Goal: Task Accomplishment & Management: Use online tool/utility

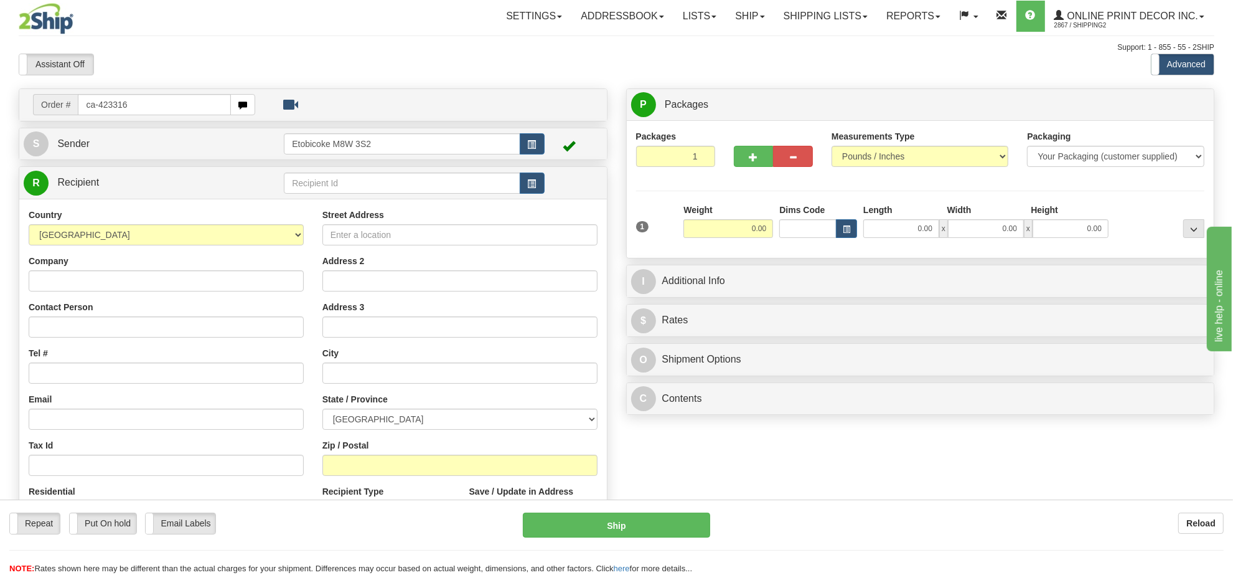
type input "ca-423316"
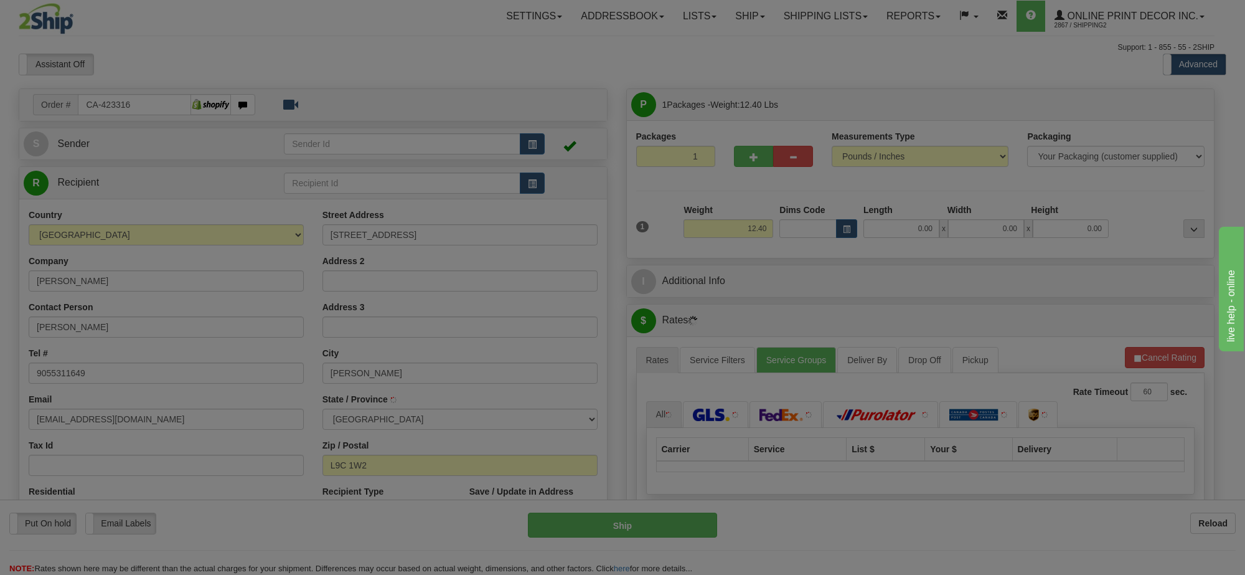
type input "HAMILTON"
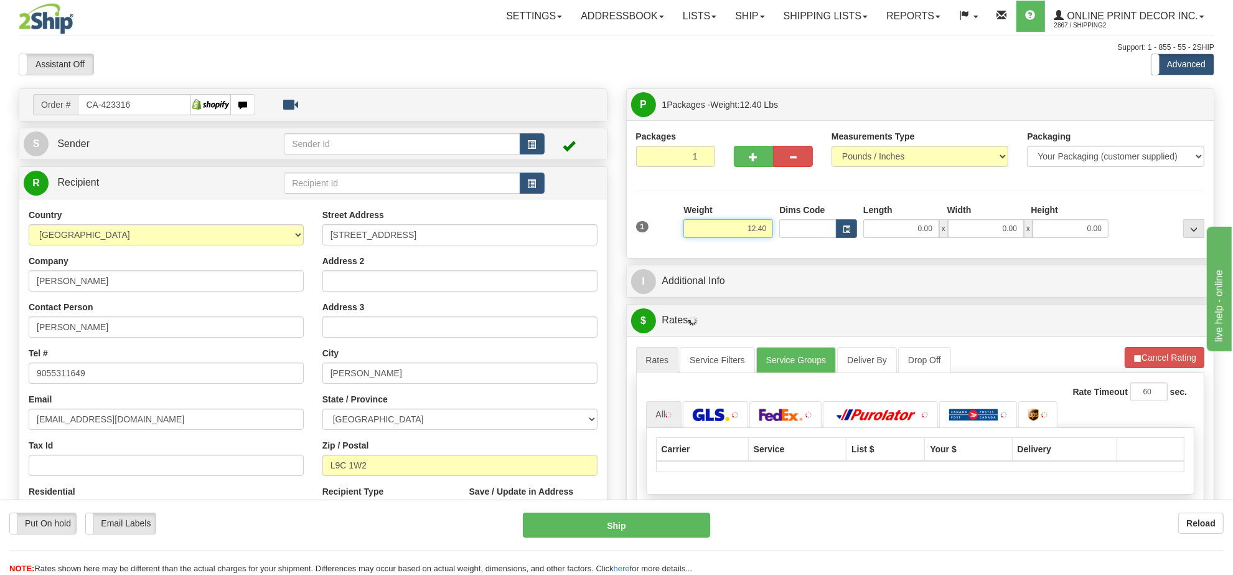
click at [758, 229] on input "12.40" at bounding box center [729, 228] width 90 height 19
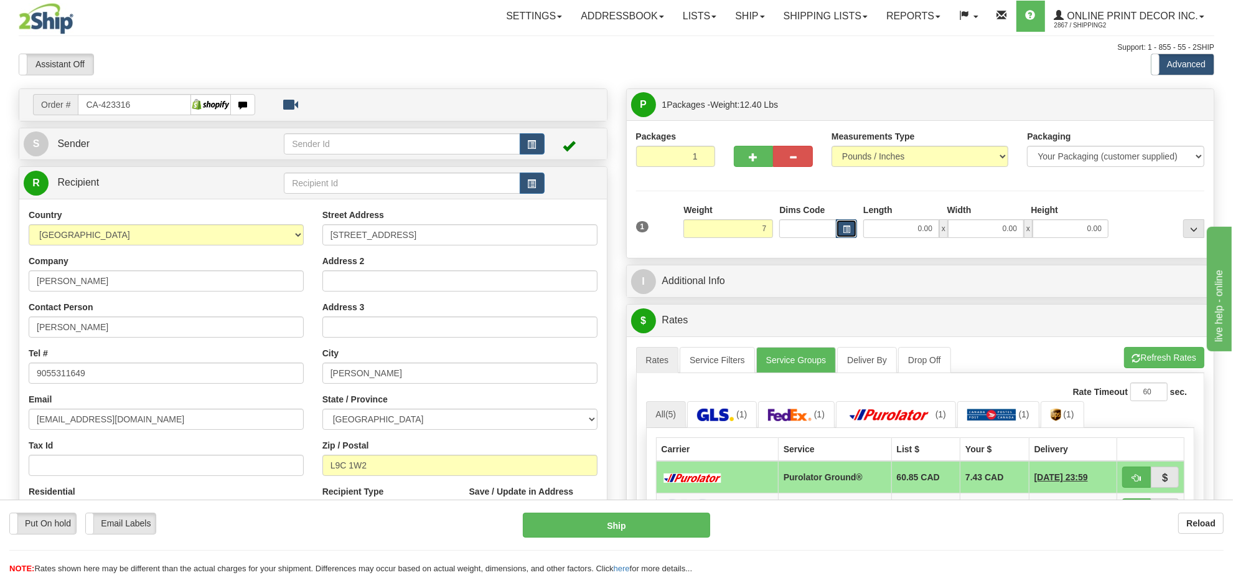
type input "7.00"
click at [845, 230] on span "button" at bounding box center [846, 229] width 7 height 7
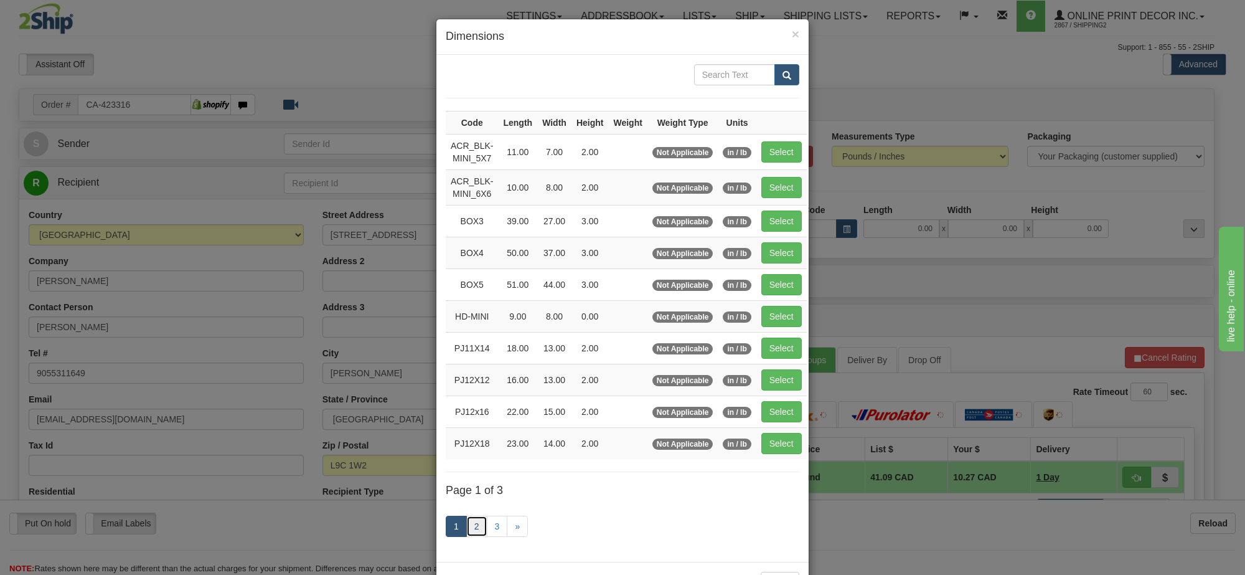
click at [474, 531] on link "2" at bounding box center [476, 525] width 21 height 21
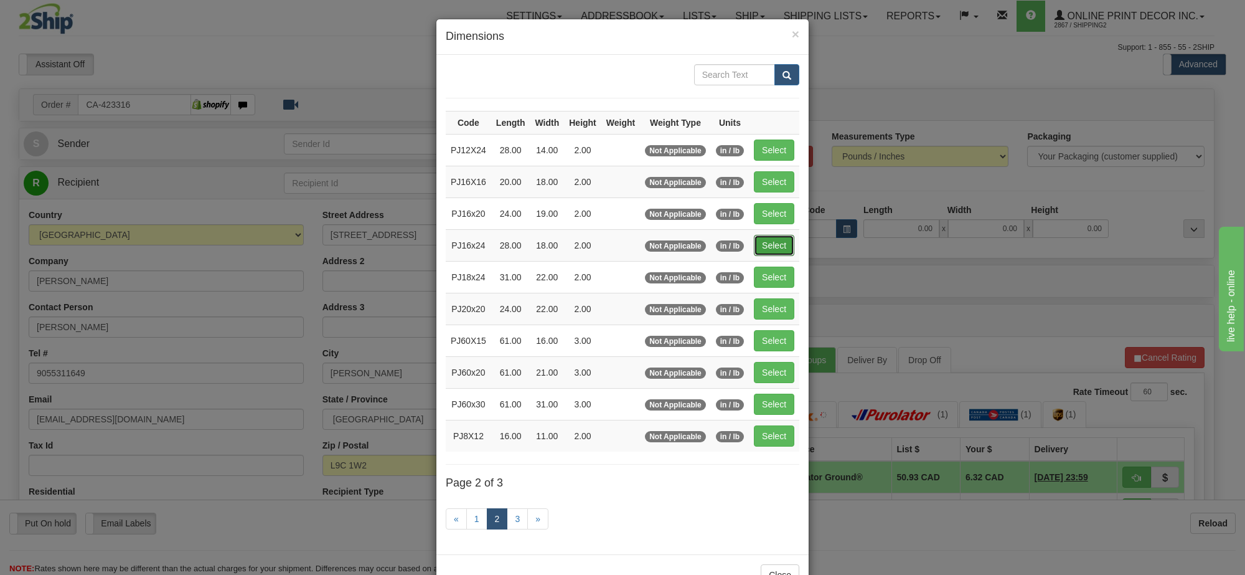
drag, startPoint x: 760, startPoint y: 243, endPoint x: 1043, endPoint y: 254, distance: 283.5
click at [764, 243] on button "Select" at bounding box center [774, 245] width 40 height 21
type input "PJ16x24"
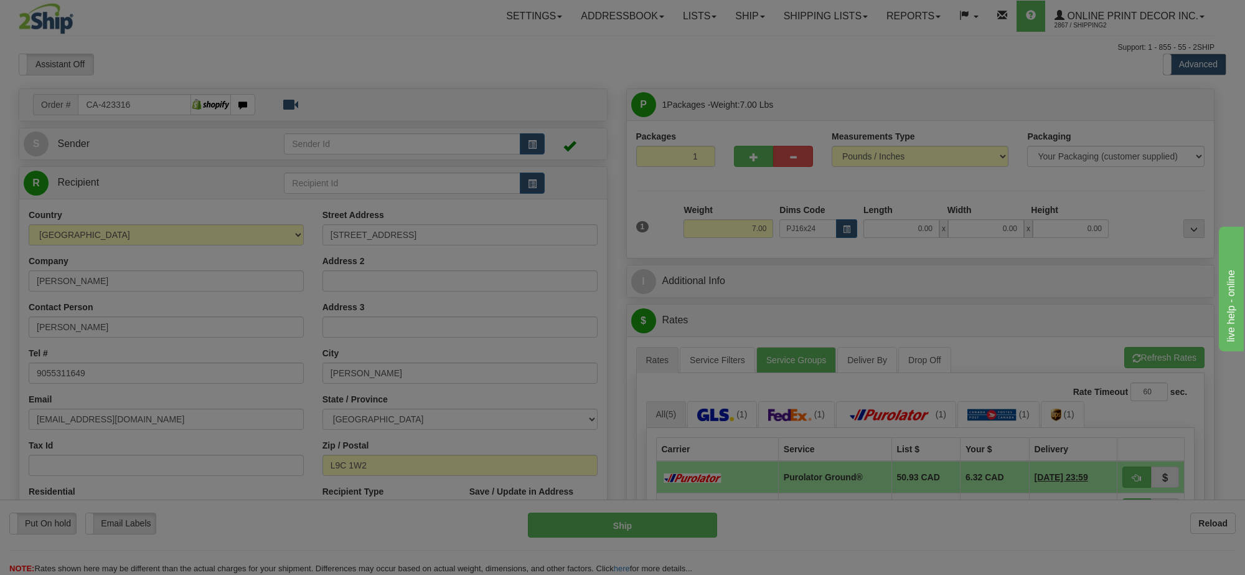
type input "28.00"
type input "18.00"
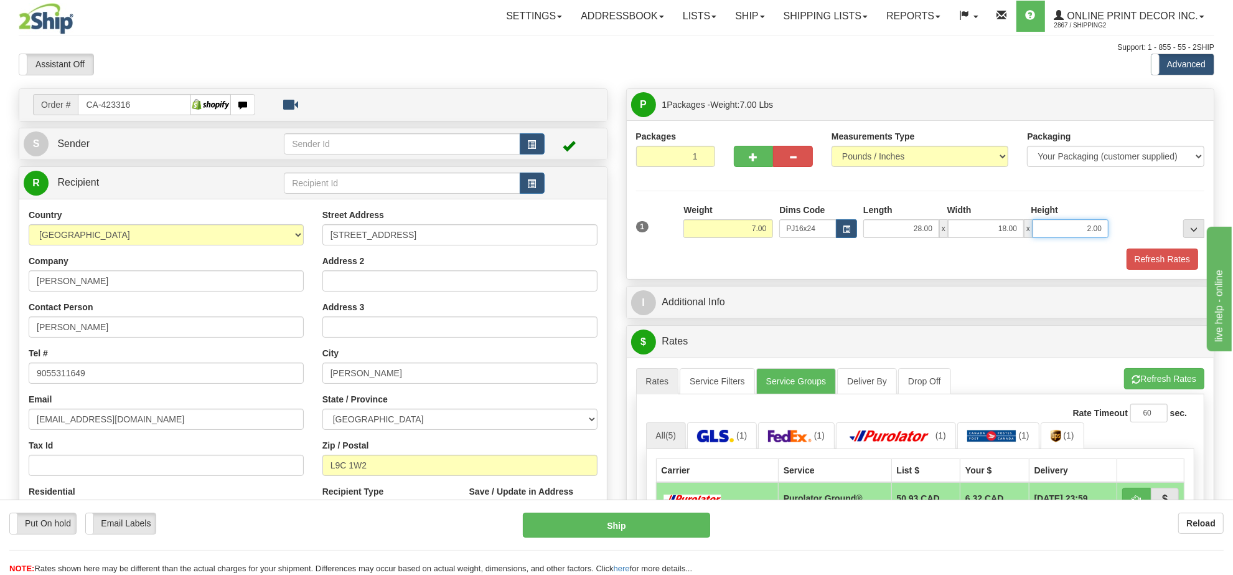
click at [1089, 230] on input "2.00" at bounding box center [1071, 228] width 76 height 19
type input "4.00"
click at [1169, 375] on button "Refresh Rates" at bounding box center [1164, 378] width 80 height 21
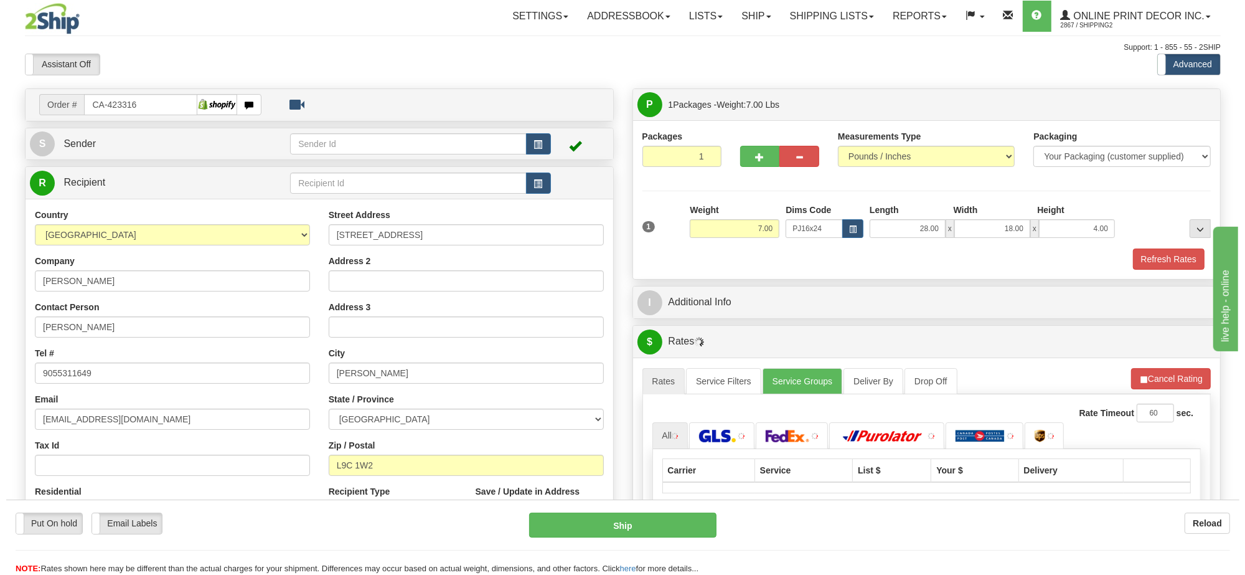
scroll to position [156, 0]
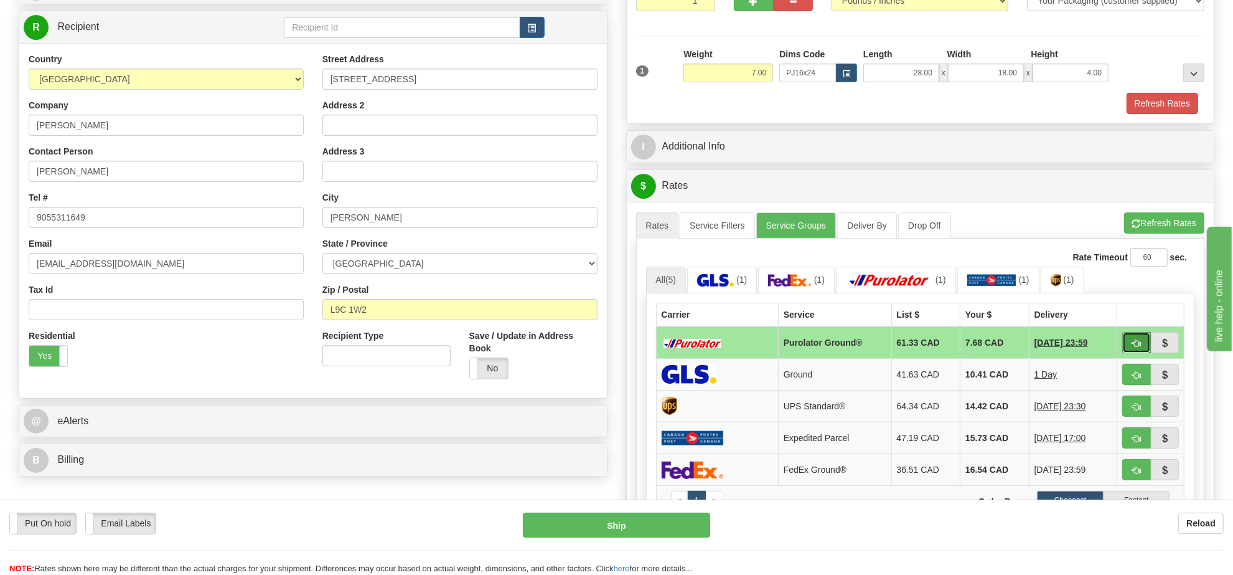
click at [1135, 346] on span "button" at bounding box center [1136, 343] width 9 height 8
type input "260"
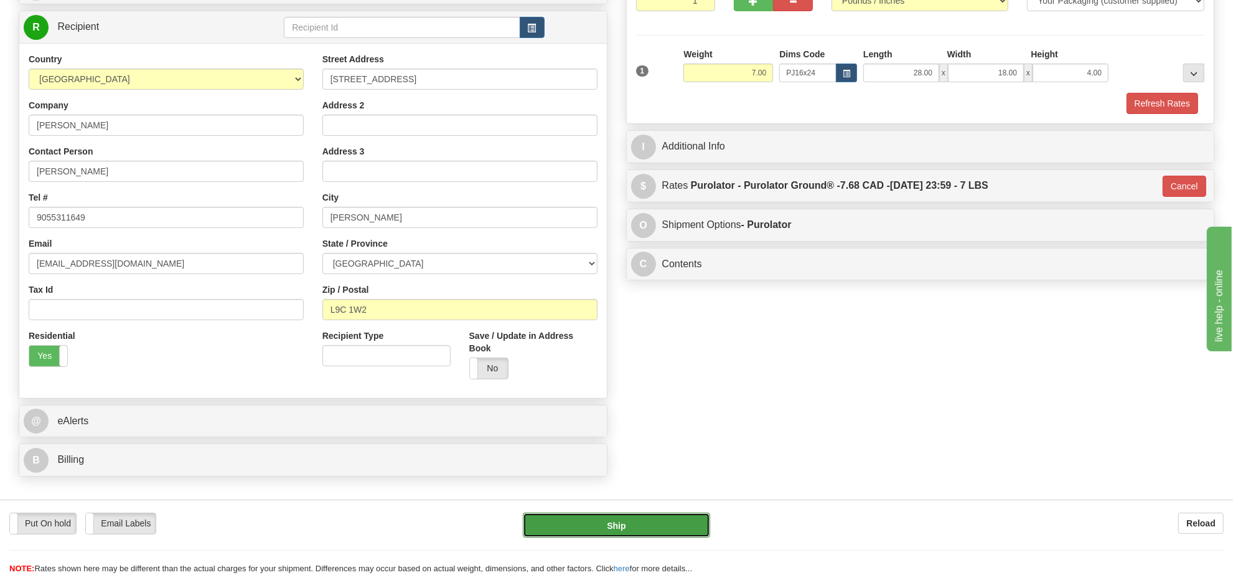
click at [628, 528] on button "Ship" at bounding box center [616, 524] width 187 height 25
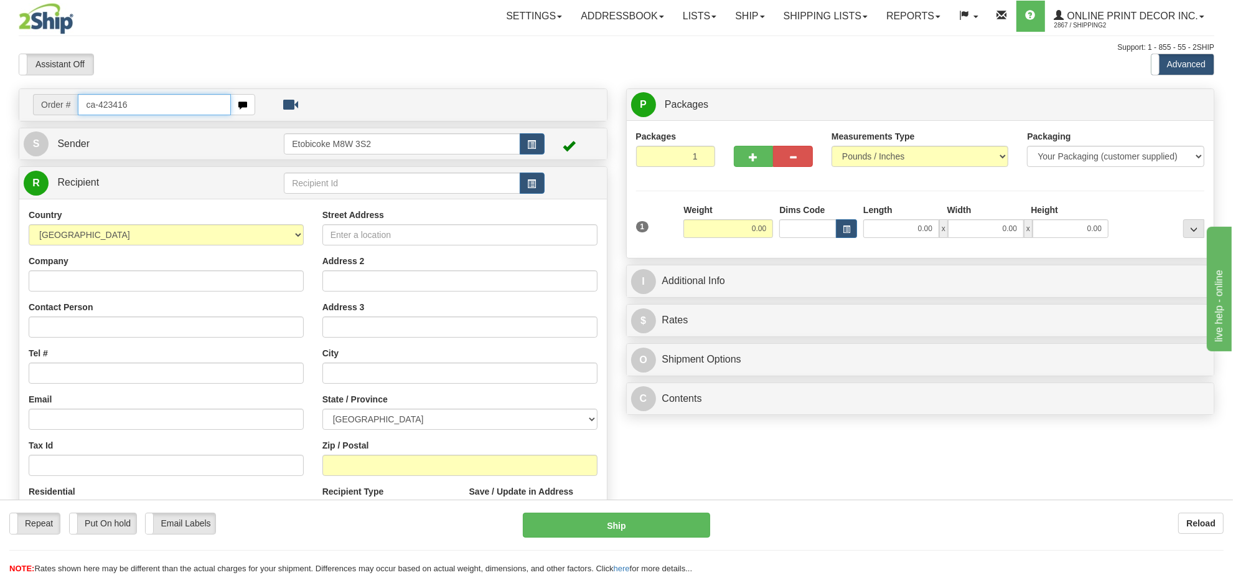
type input "ca-423416"
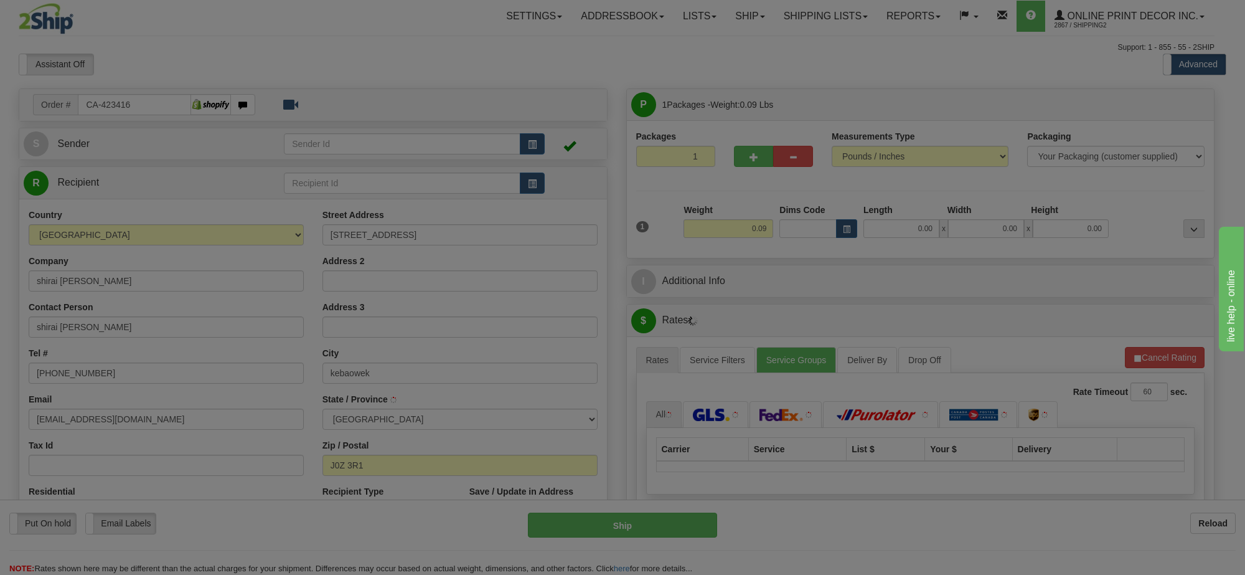
type input "KEBAOWEK"
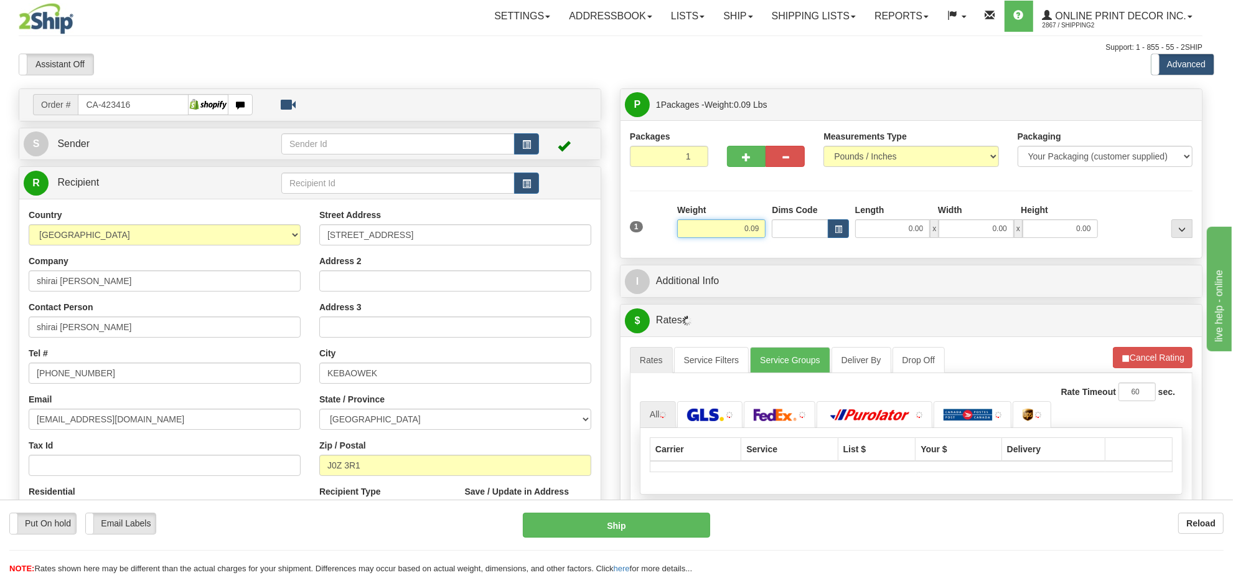
click at [739, 231] on input "0.09" at bounding box center [721, 228] width 88 height 19
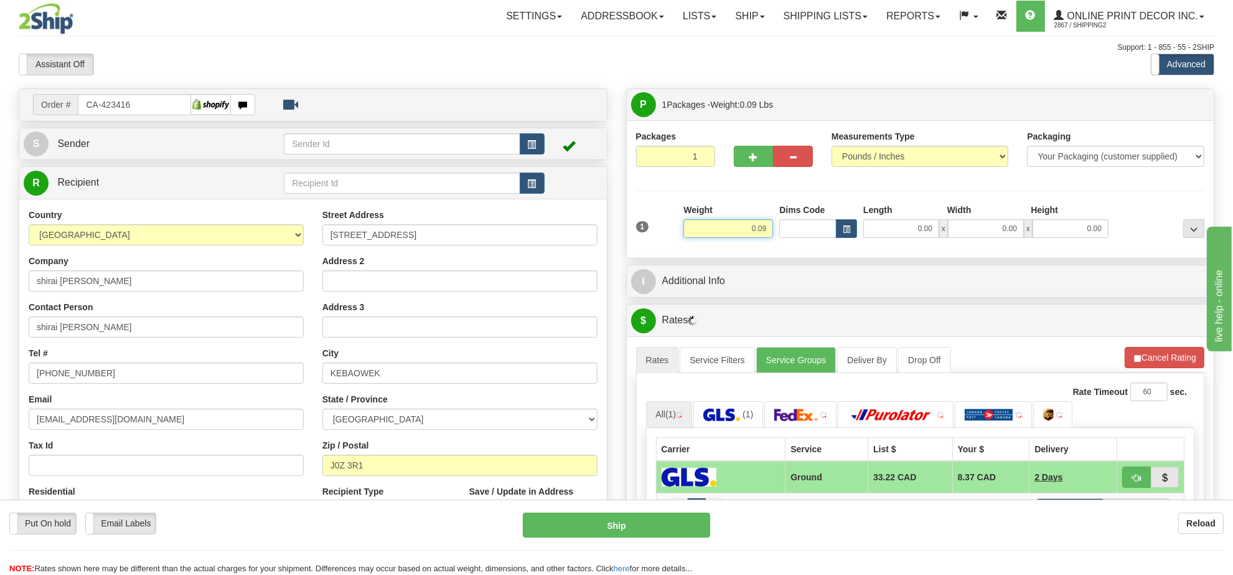
click at [739, 231] on input "0.09" at bounding box center [729, 228] width 90 height 19
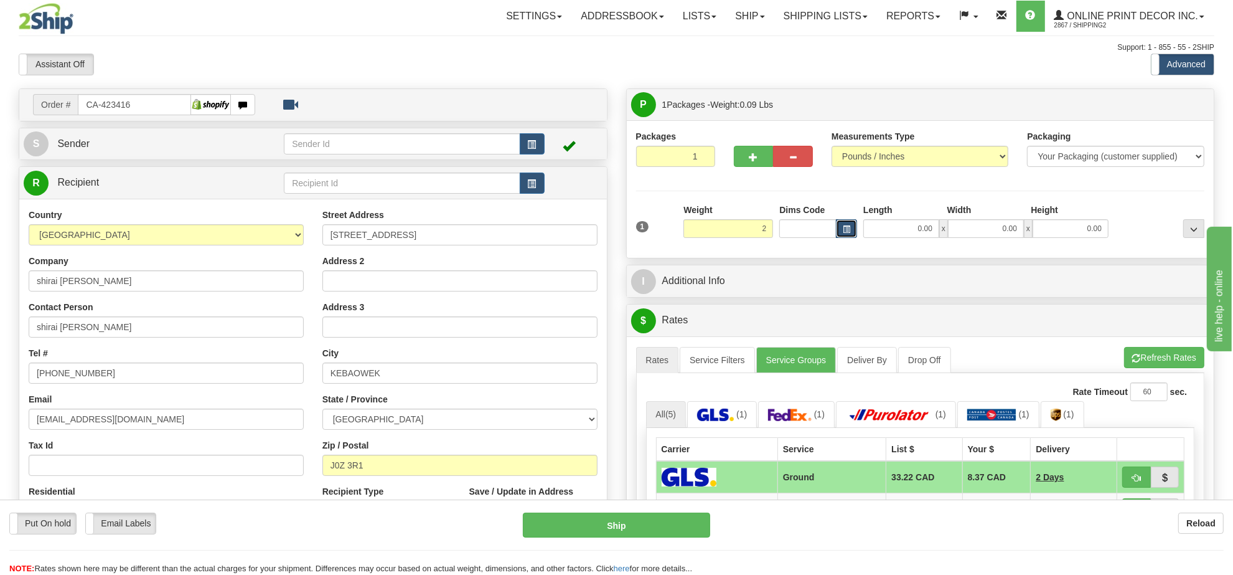
type input "2.00"
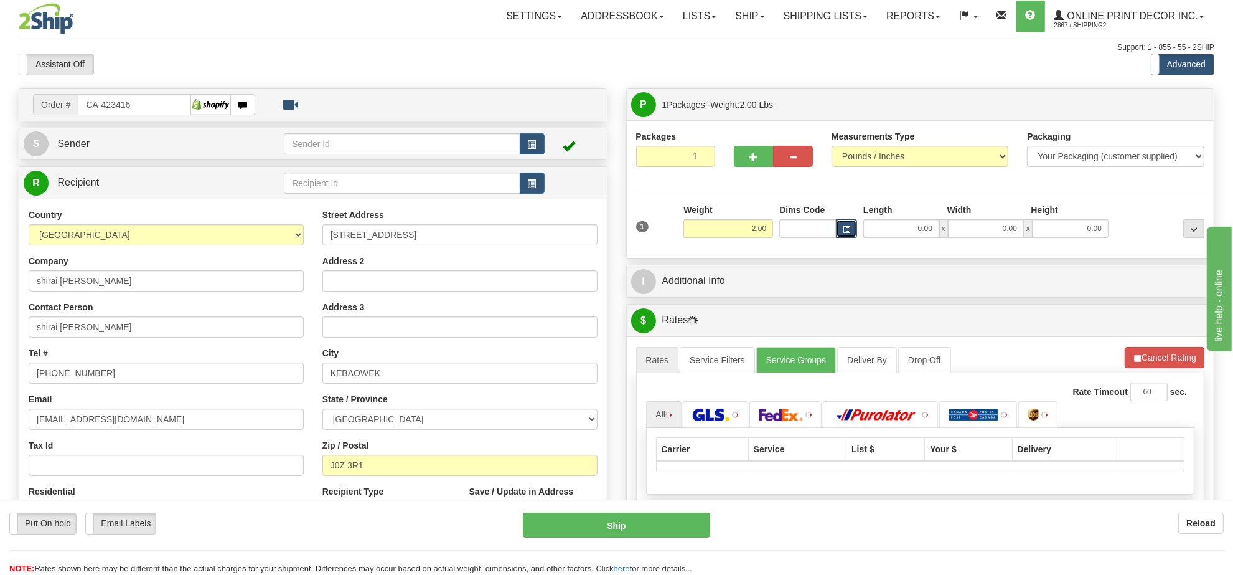
click at [849, 225] on button "button" at bounding box center [846, 228] width 21 height 19
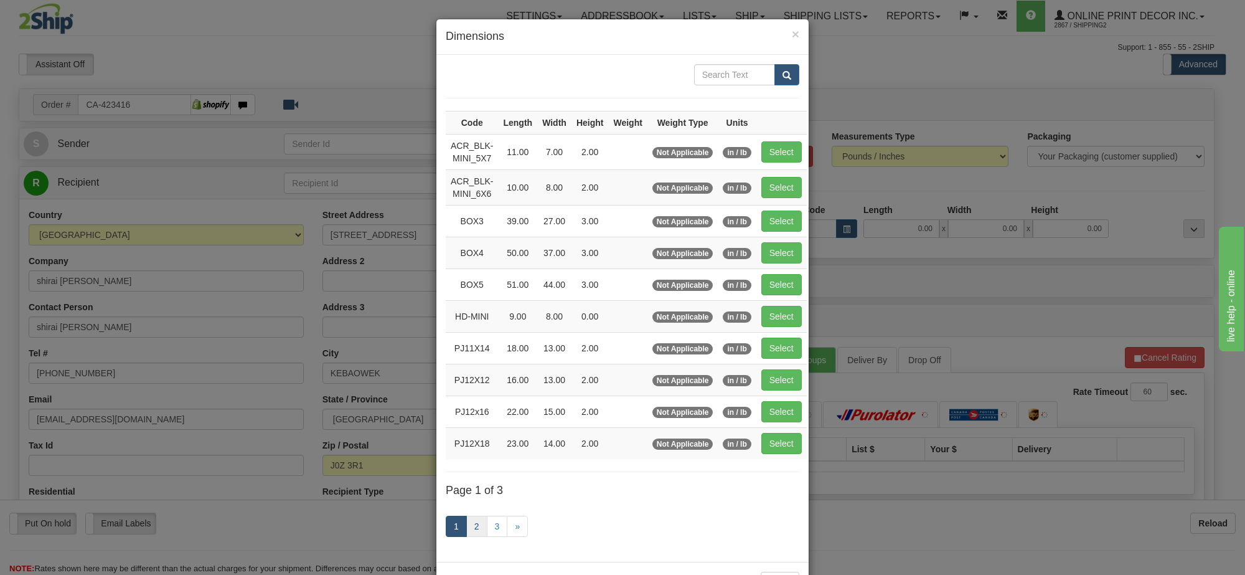
drag, startPoint x: 480, startPoint y: 514, endPoint x: 477, endPoint y: 524, distance: 9.8
click at [477, 524] on div "1 2 3 »" at bounding box center [623, 527] width 354 height 49
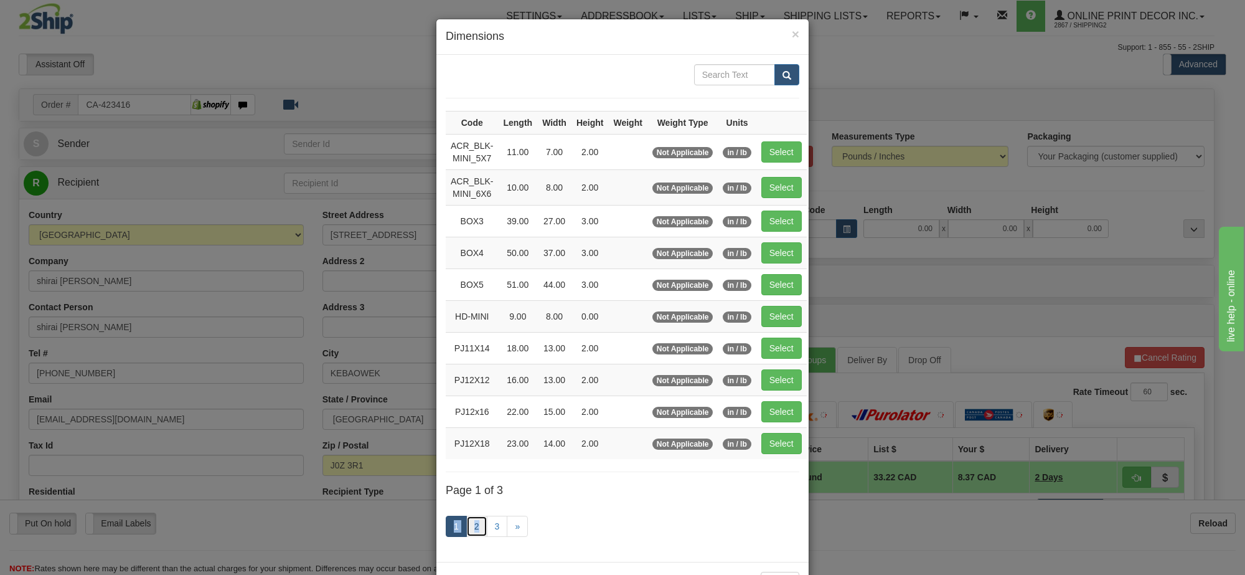
click at [475, 528] on link "2" at bounding box center [476, 525] width 21 height 21
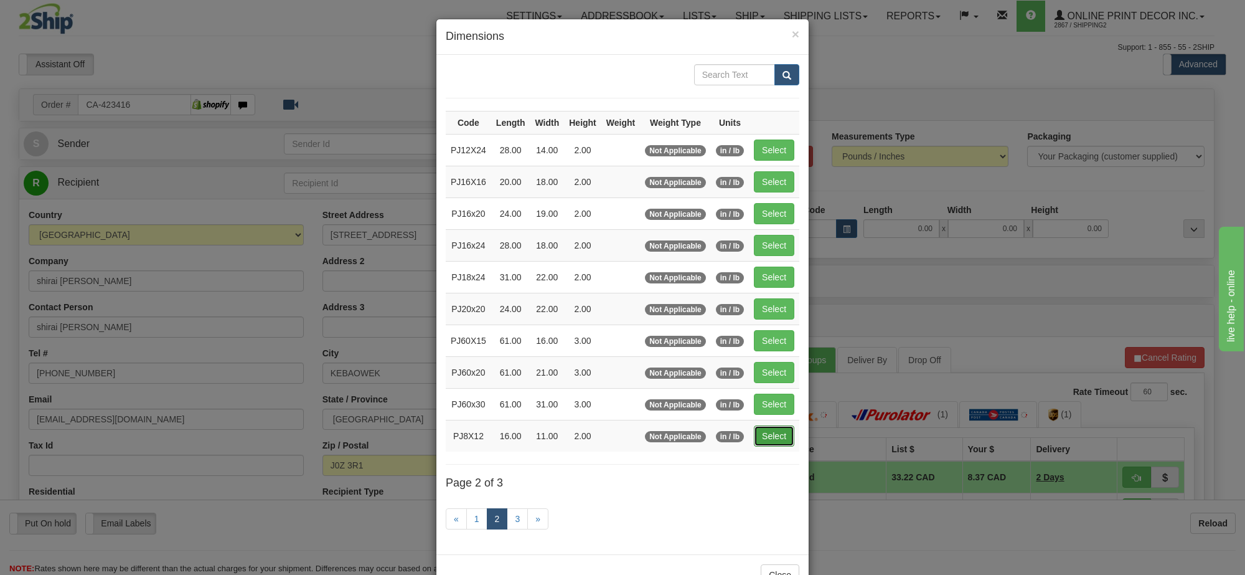
click at [786, 436] on button "Select" at bounding box center [774, 435] width 40 height 21
type input "PJ8X12"
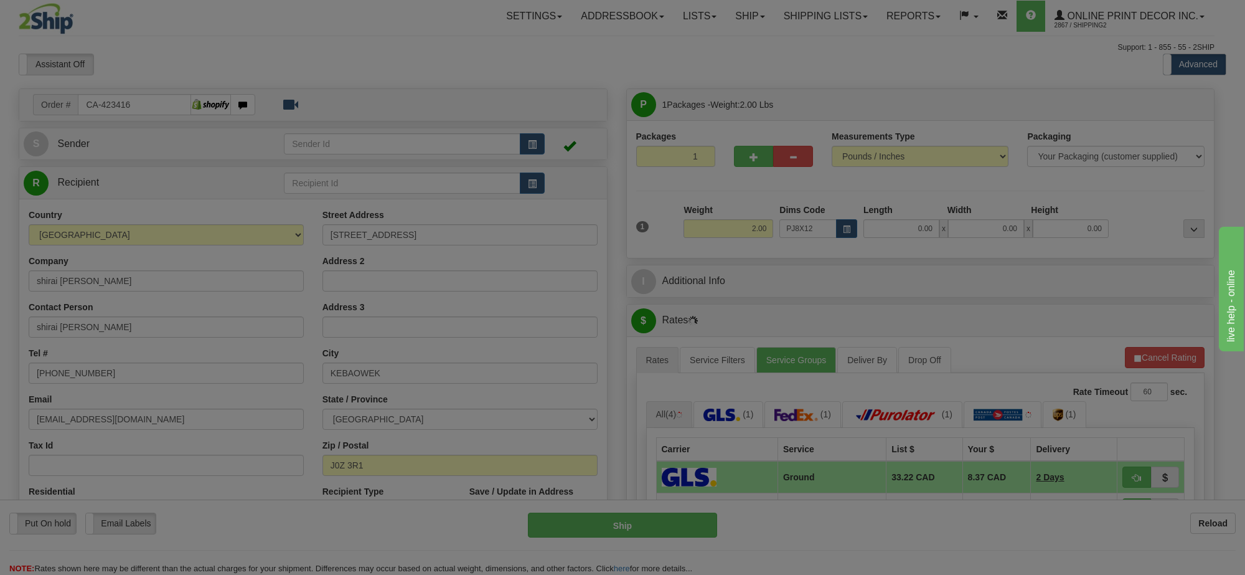
type input "16.00"
type input "11.00"
type input "2.00"
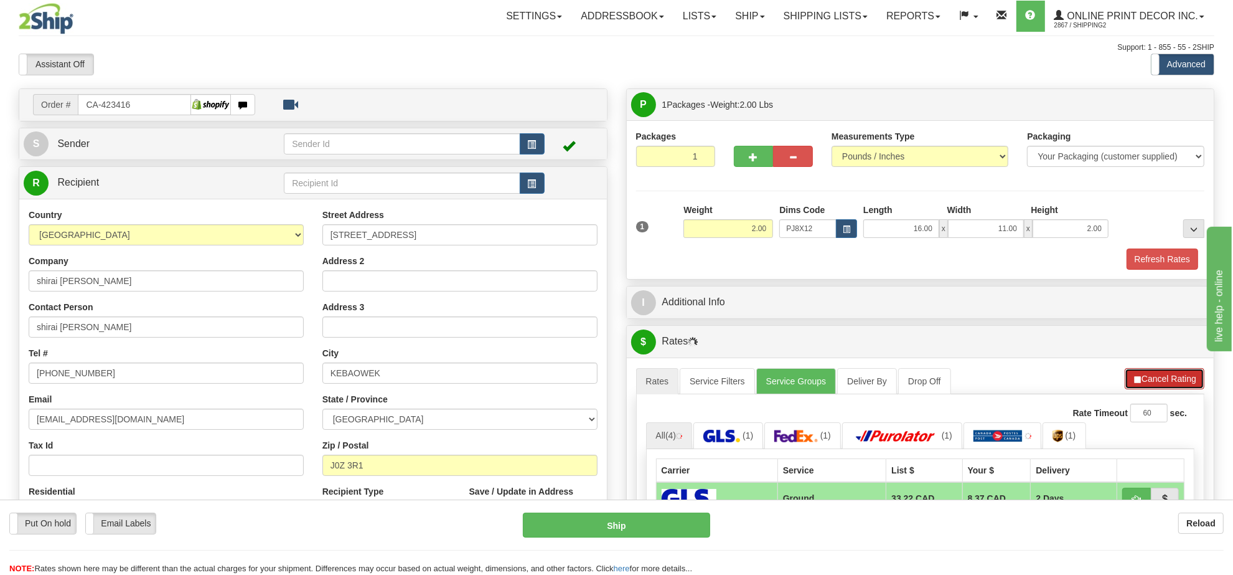
click at [1165, 380] on button "Cancel Rating" at bounding box center [1165, 378] width 80 height 21
click at [0, 0] on button "Refresh Rates" at bounding box center [0, 0] width 0 height 0
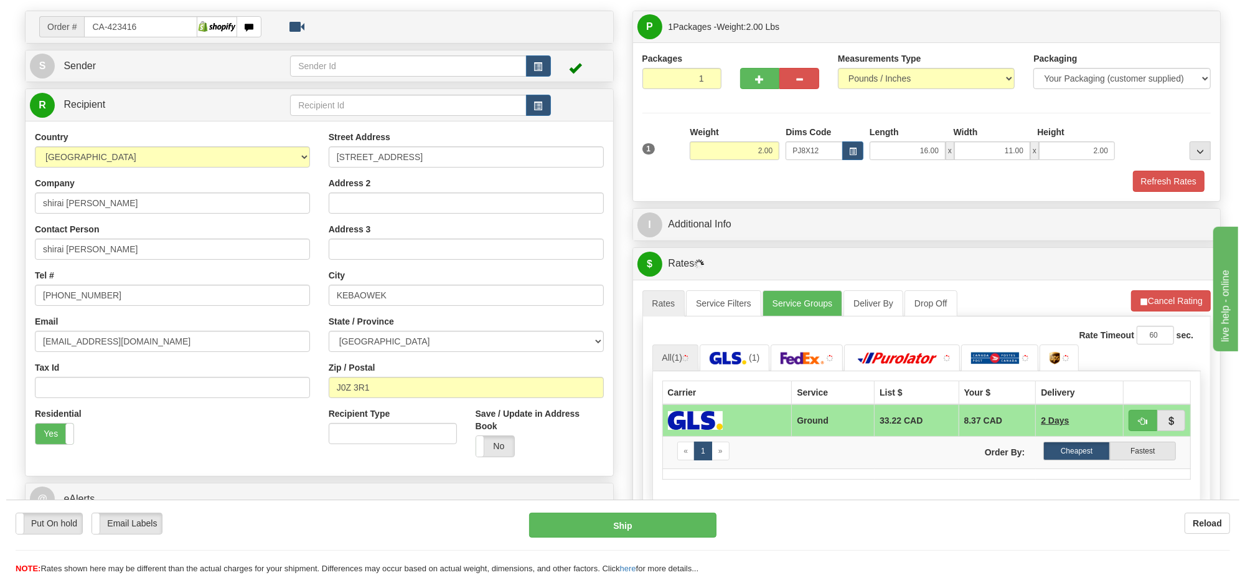
scroll to position [156, 0]
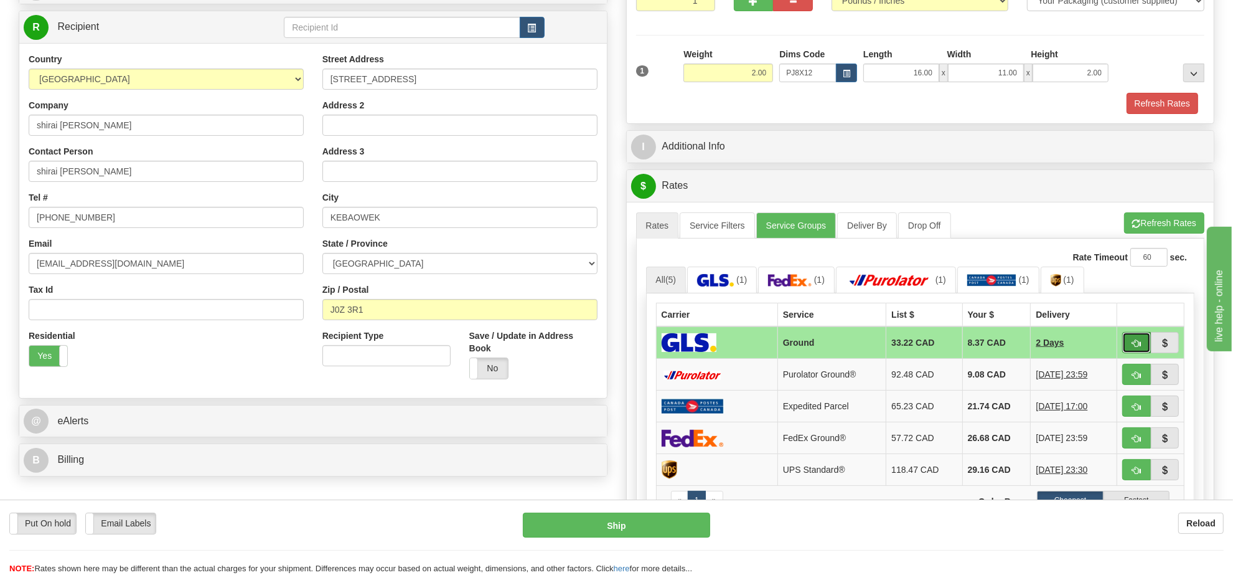
click at [1132, 347] on span "button" at bounding box center [1136, 343] width 9 height 8
type input "1"
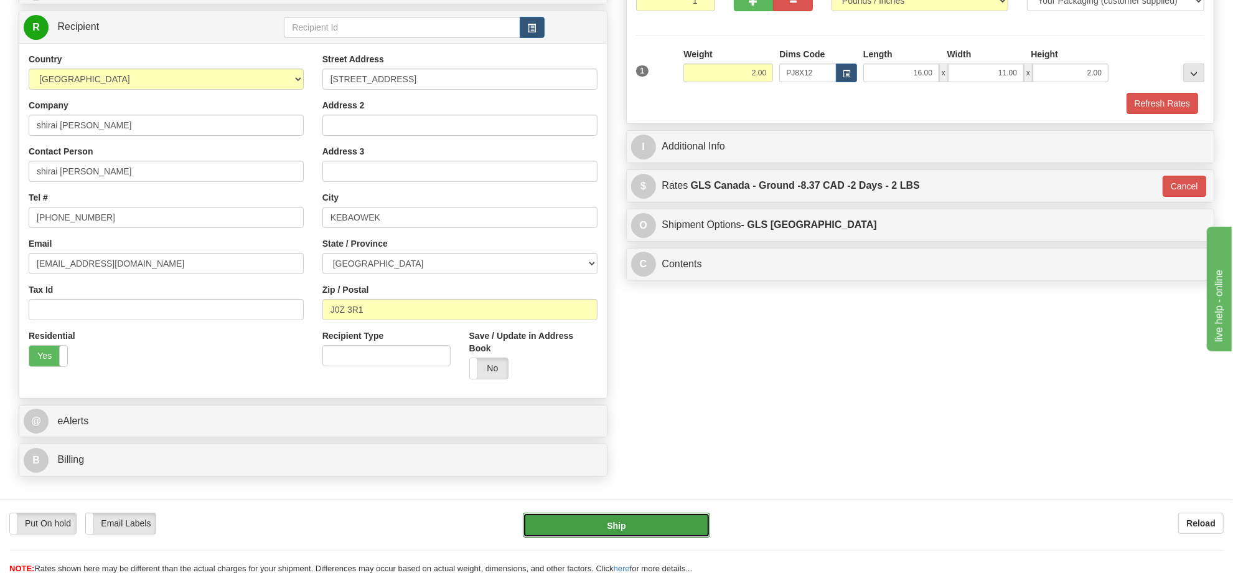
click at [685, 526] on button "Ship" at bounding box center [616, 524] width 187 height 25
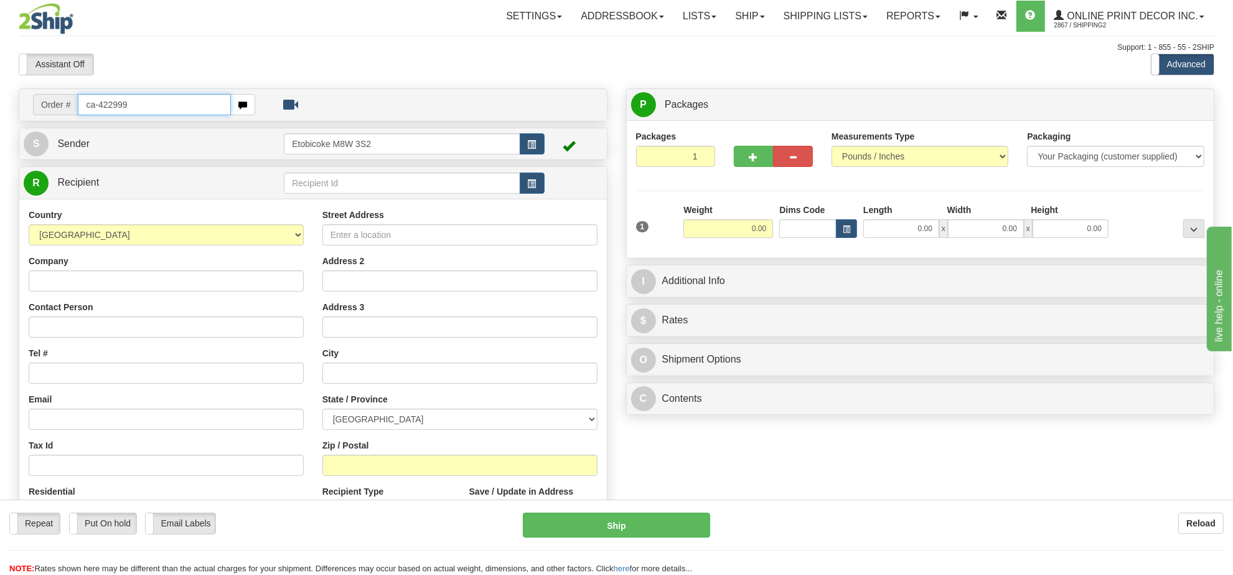
type input "ca-422999"
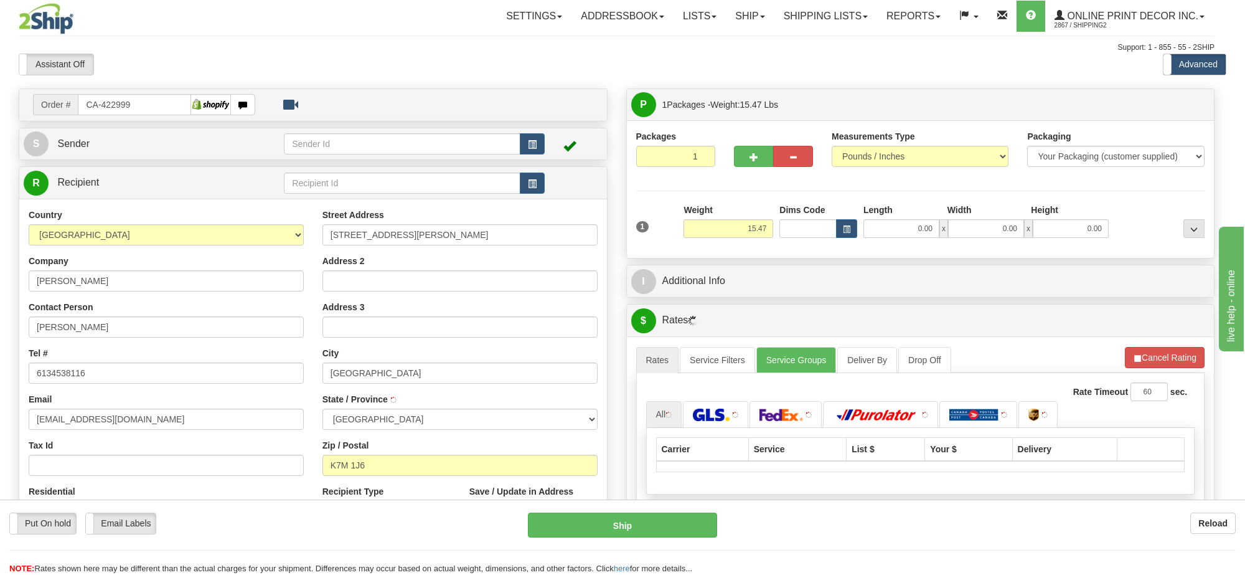
type input "KINGSTON"
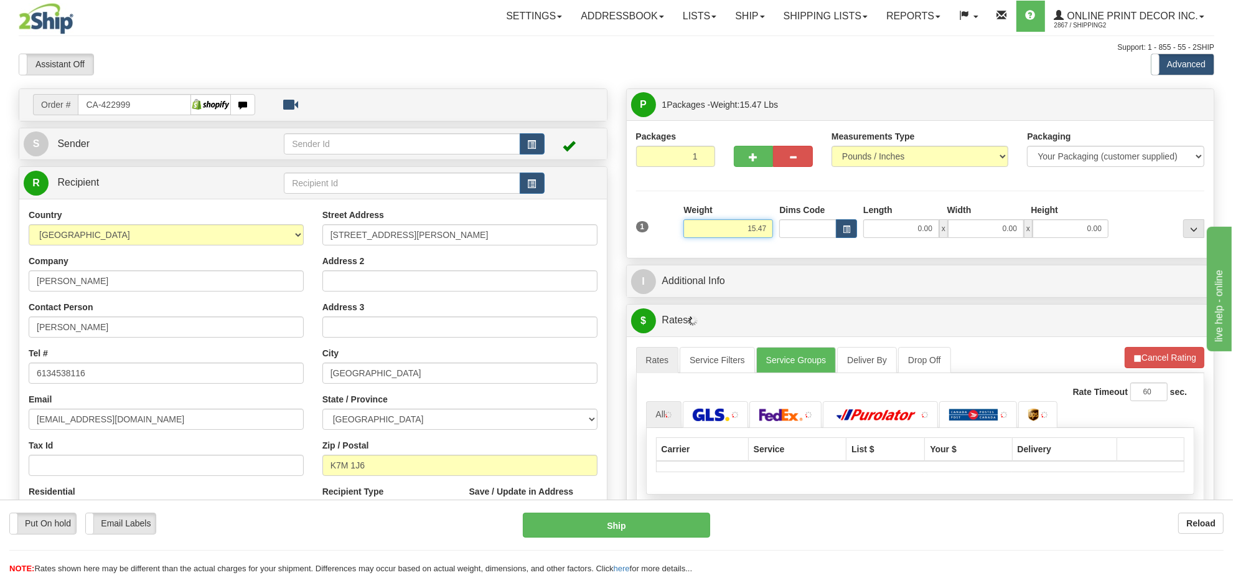
click at [761, 231] on input "15.47" at bounding box center [729, 228] width 90 height 19
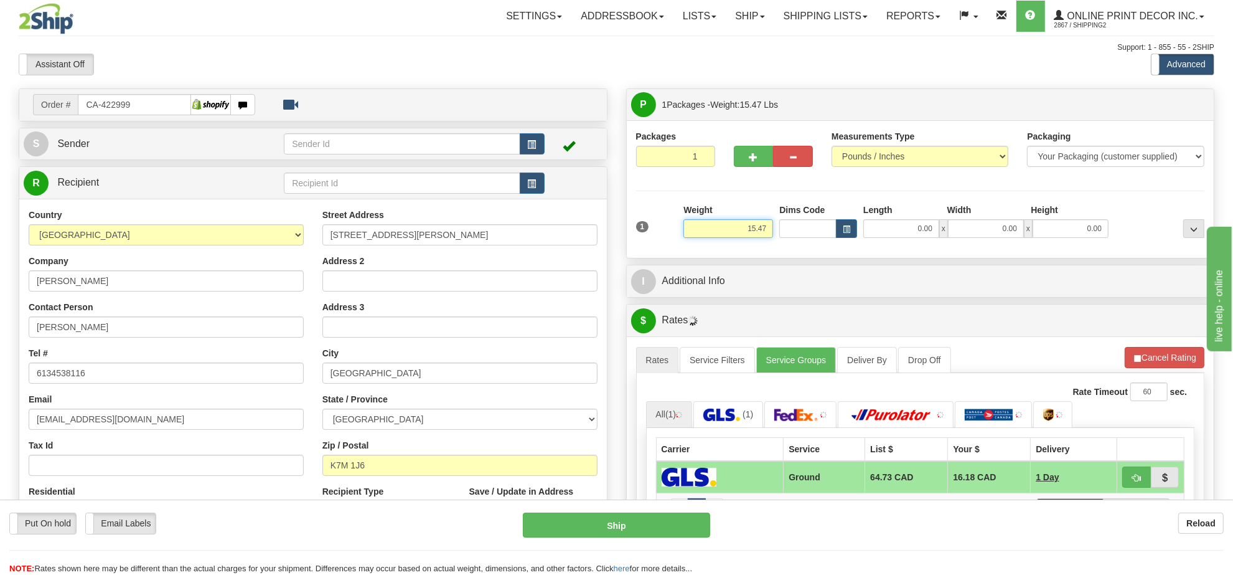
click at [761, 231] on input "15.47" at bounding box center [729, 228] width 90 height 19
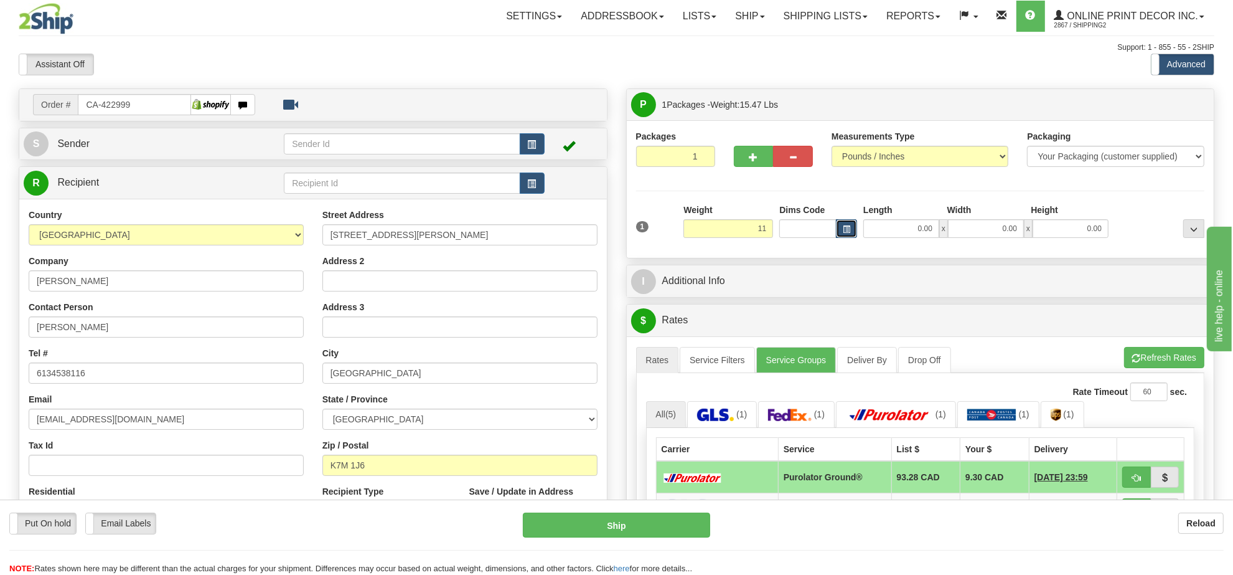
click at [849, 230] on span "button" at bounding box center [846, 229] width 7 height 7
type input "11.00"
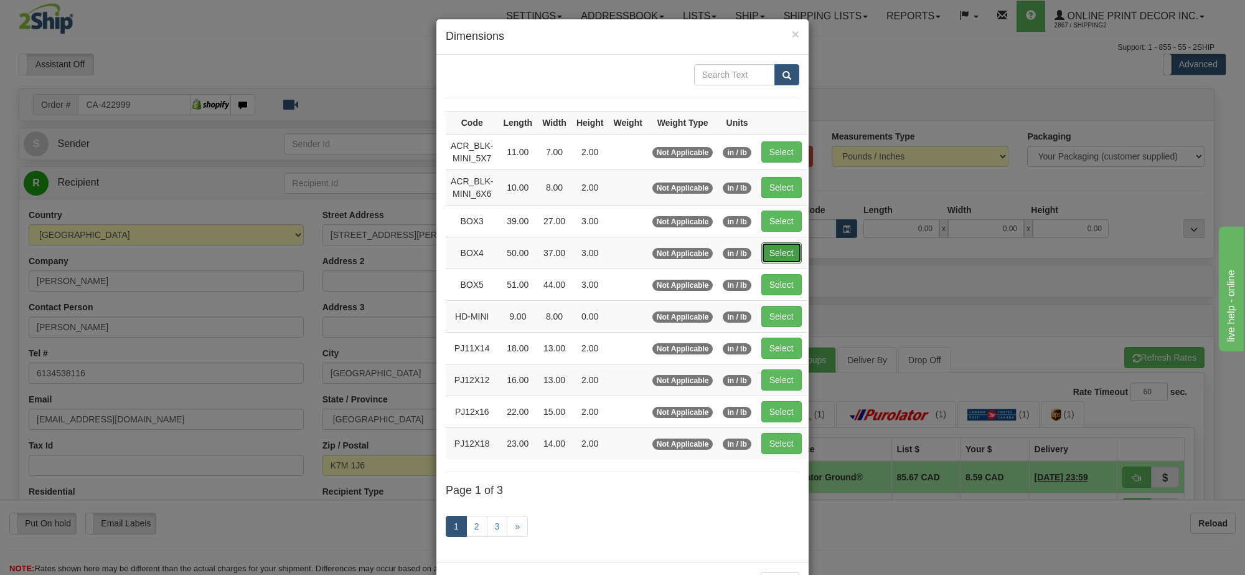
click at [771, 253] on button "Select" at bounding box center [781, 252] width 40 height 21
type input "BOX4"
type input "50.00"
type input "37.00"
type input "3.00"
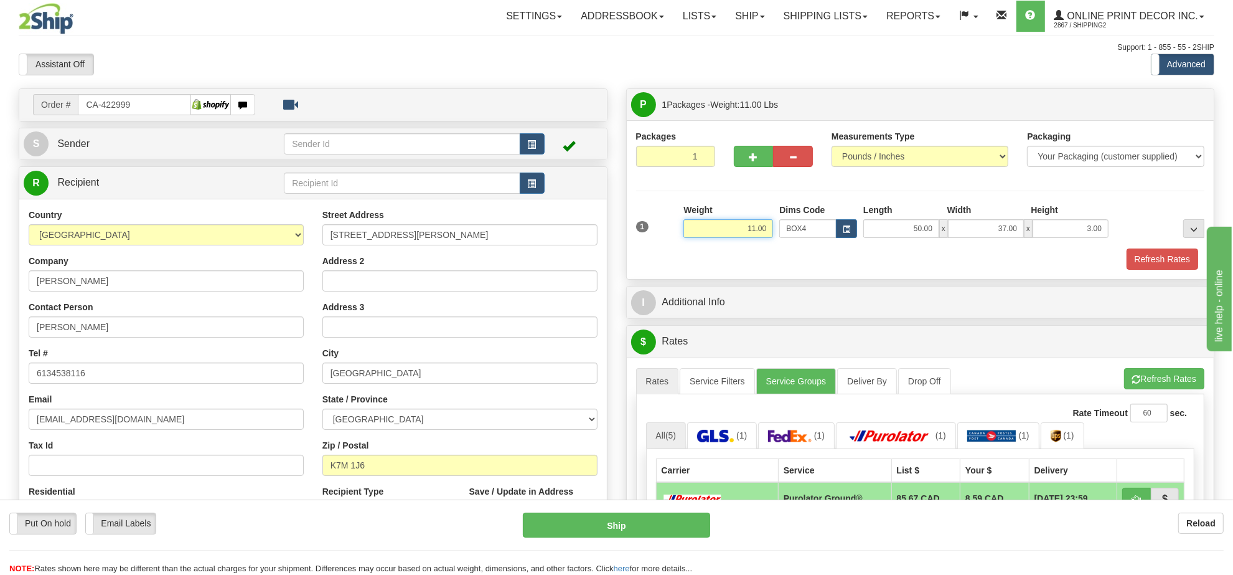
click at [757, 231] on input "11.00" at bounding box center [729, 228] width 90 height 19
type input "10.00"
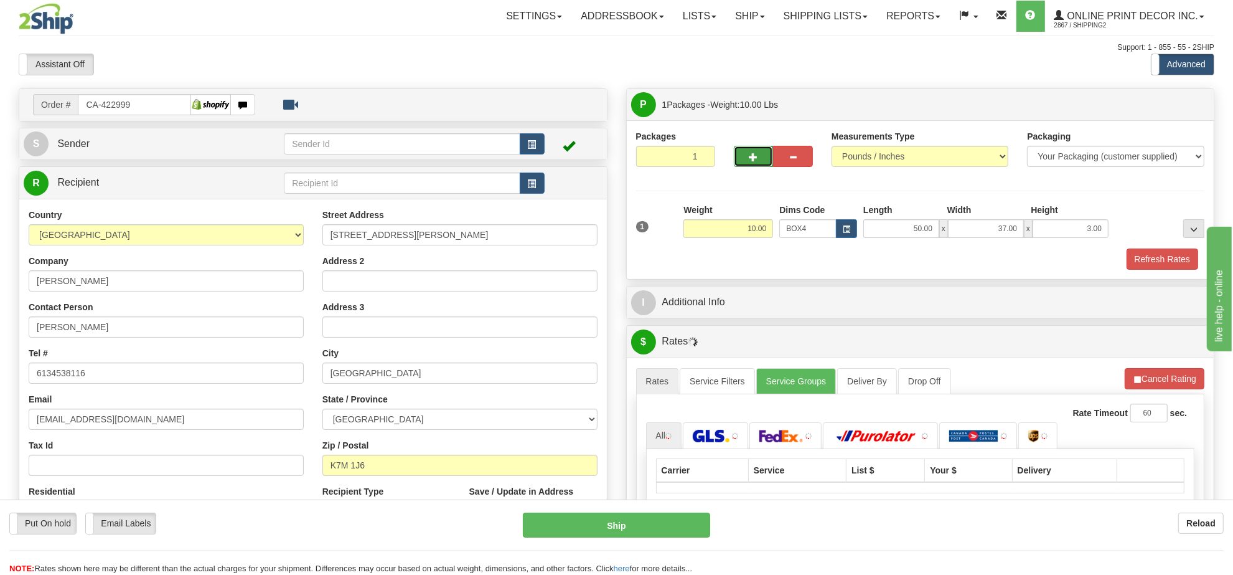
click at [750, 161] on span "button" at bounding box center [754, 157] width 9 height 8
radio input "true"
type input "2"
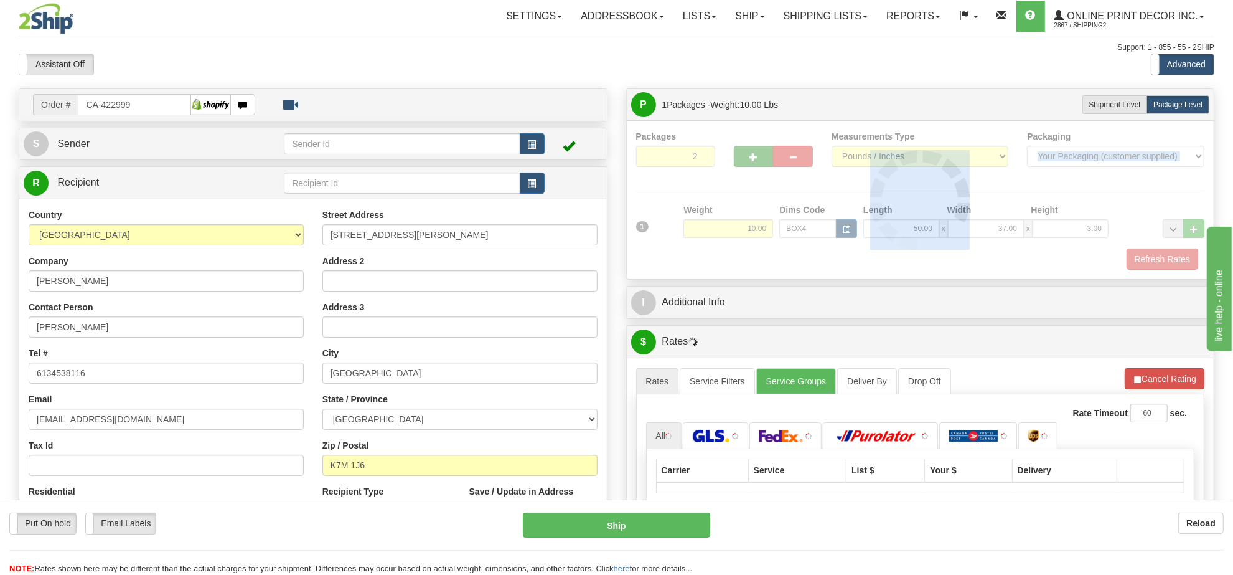
click at [750, 162] on div at bounding box center [920, 199] width 569 height 139
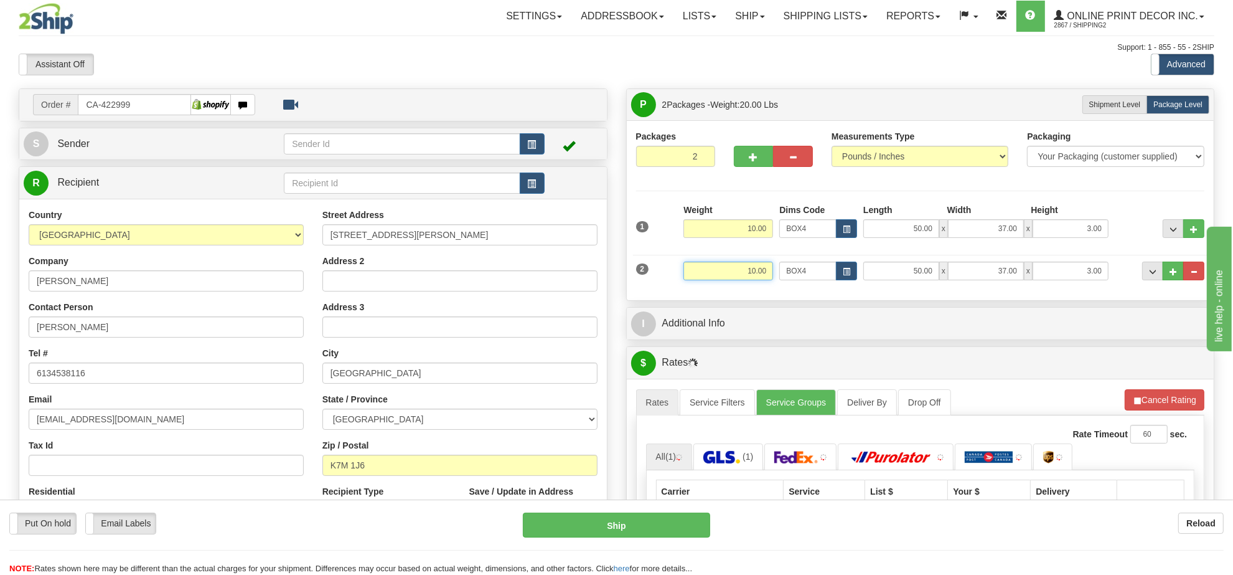
click at [764, 271] on input "10.00" at bounding box center [729, 270] width 90 height 19
drag, startPoint x: 764, startPoint y: 271, endPoint x: 783, endPoint y: 331, distance: 62.2
click at [763, 274] on input "10.00" at bounding box center [729, 270] width 90 height 19
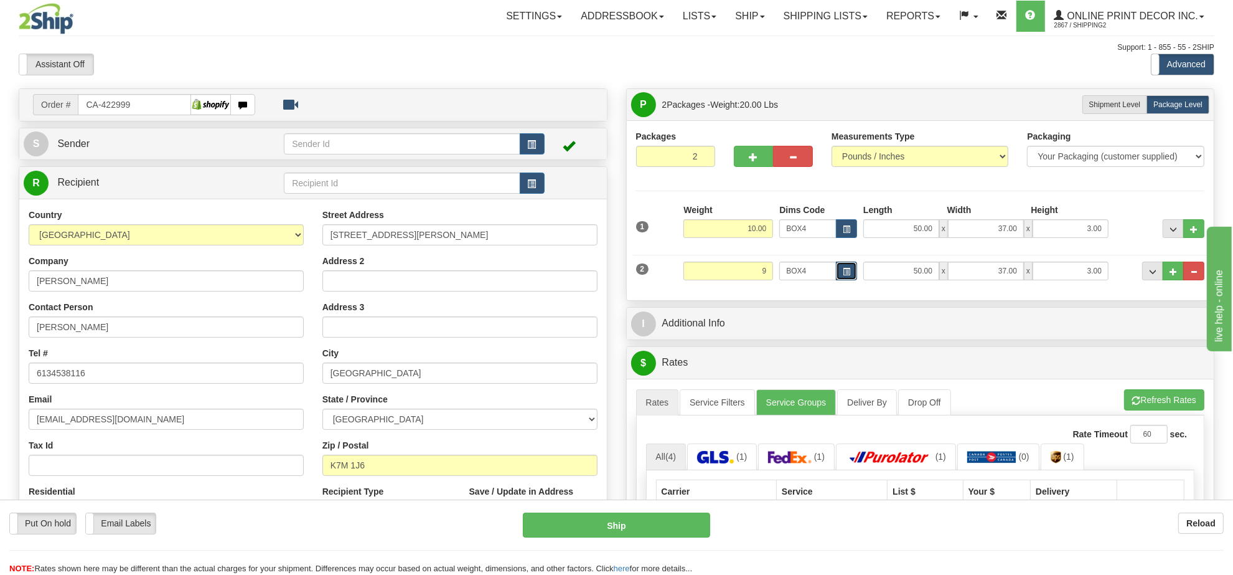
click at [845, 266] on button "button" at bounding box center [846, 270] width 21 height 19
type input "9.00"
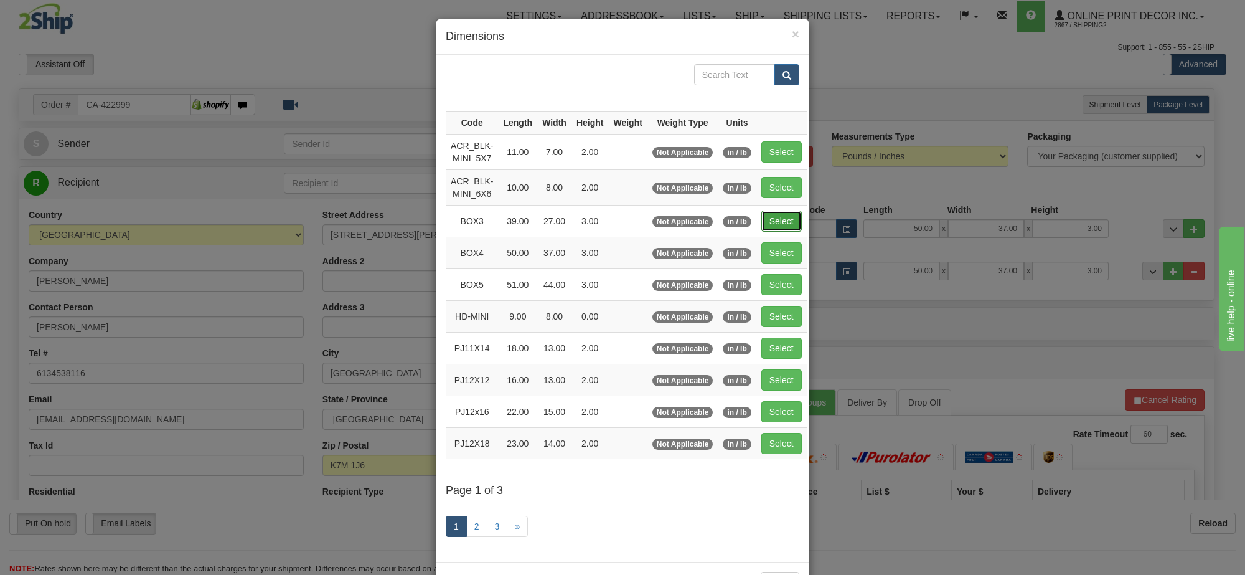
click at [775, 219] on button "Select" at bounding box center [781, 220] width 40 height 21
type input "BOX3"
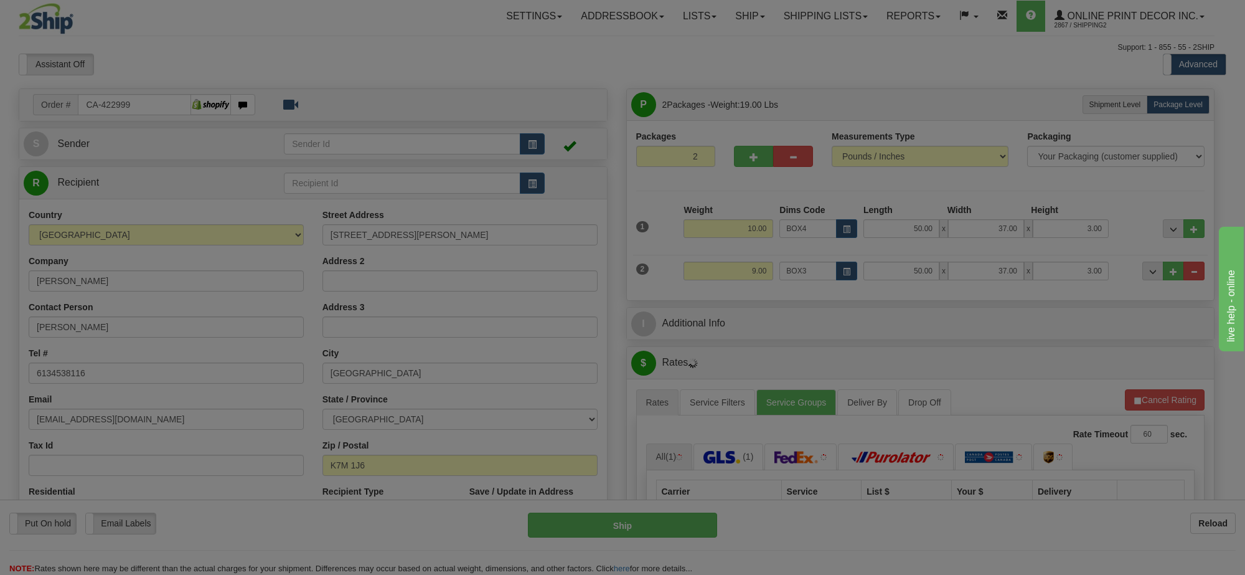
type input "39.00"
type input "27.00"
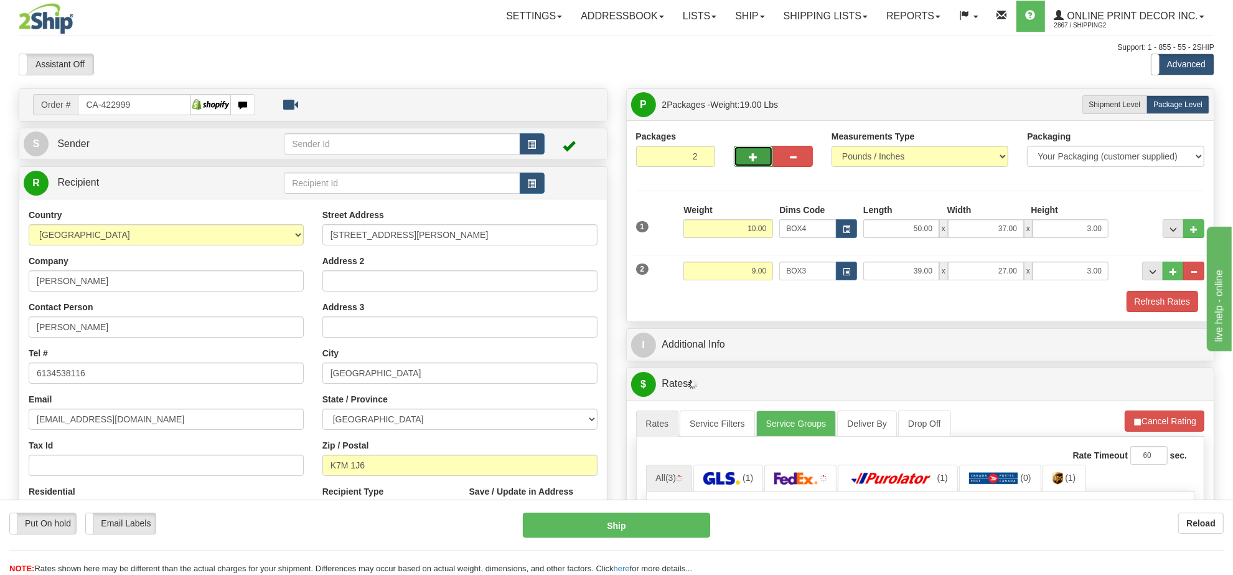
click at [748, 154] on button "button" at bounding box center [754, 156] width 40 height 21
type input "3"
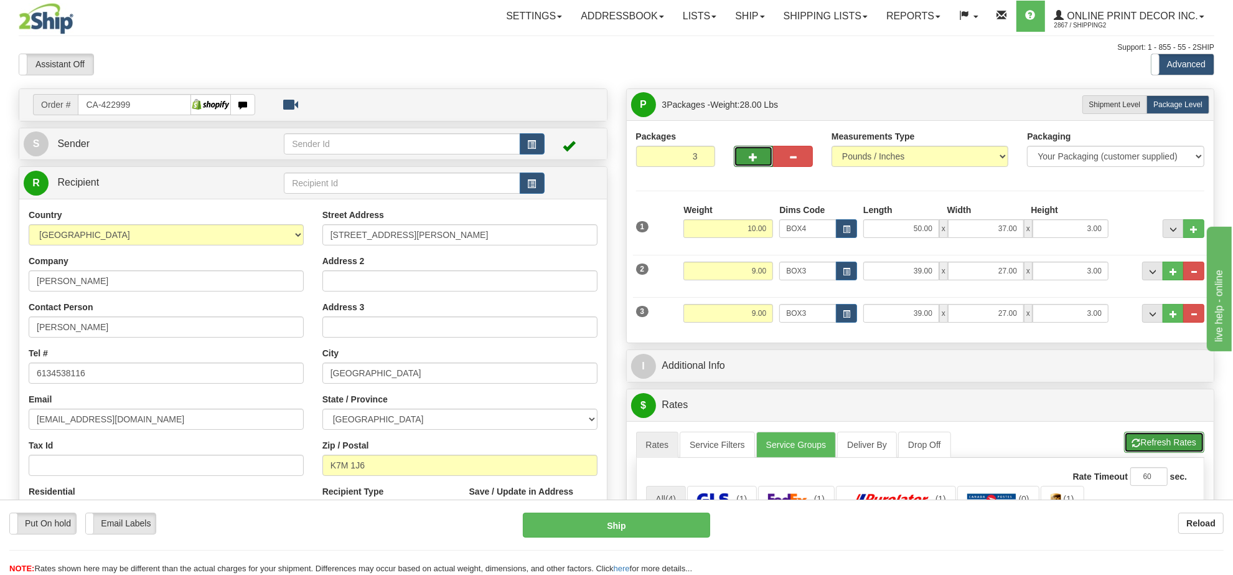
click at [1181, 447] on button "Refresh Rates" at bounding box center [1164, 441] width 80 height 21
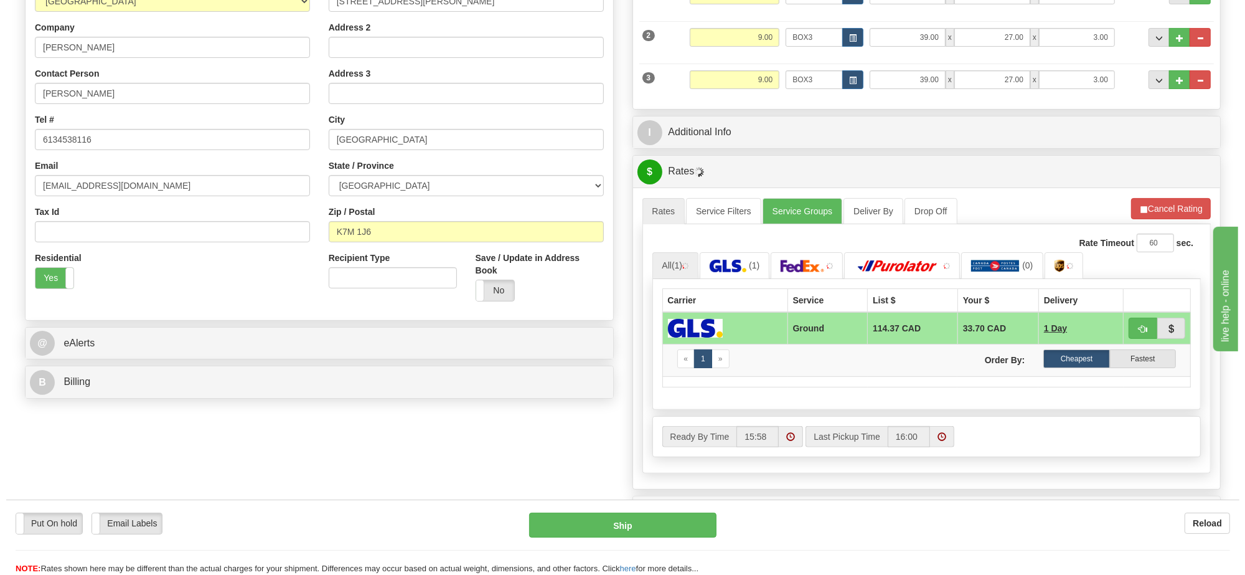
scroll to position [311, 0]
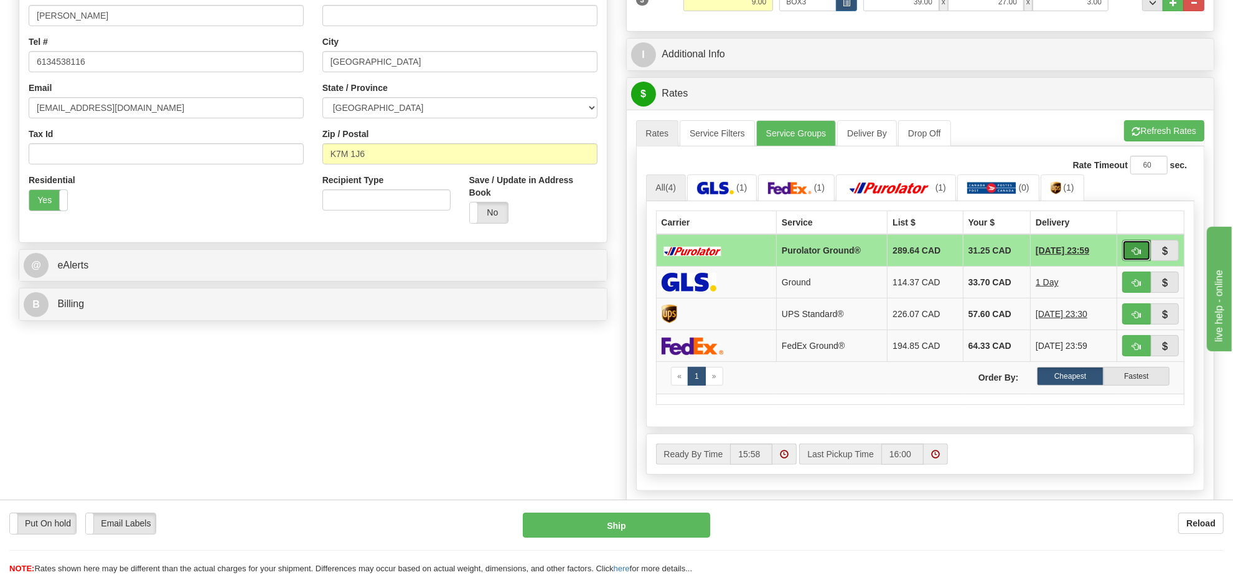
click at [1125, 253] on button "button" at bounding box center [1136, 250] width 29 height 21
type input "260"
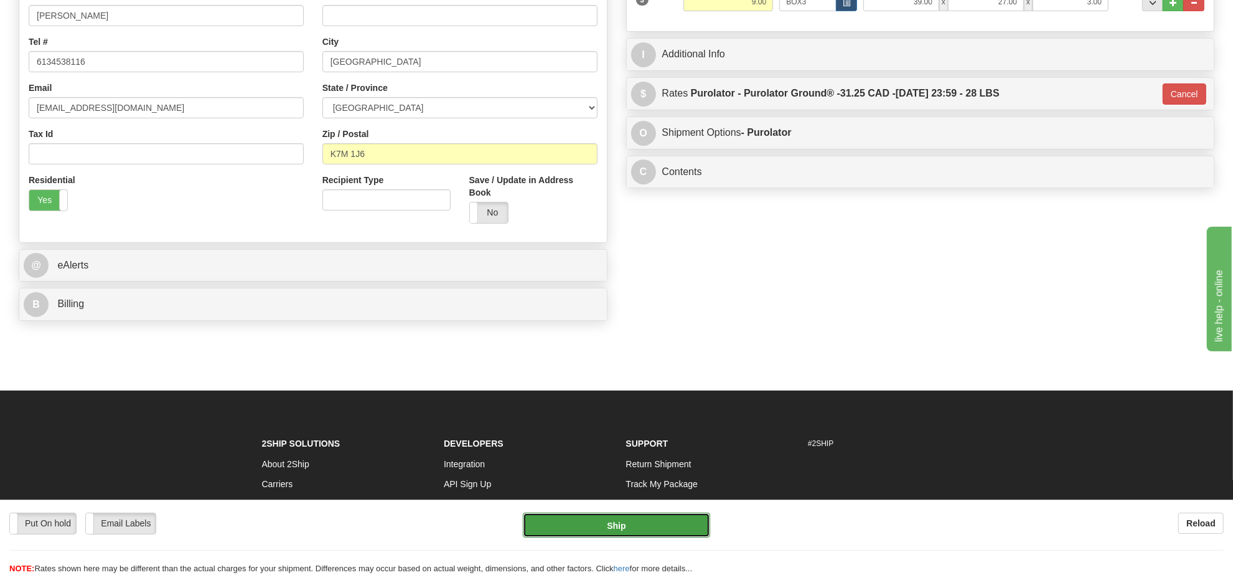
click at [636, 528] on button "Ship" at bounding box center [616, 524] width 187 height 25
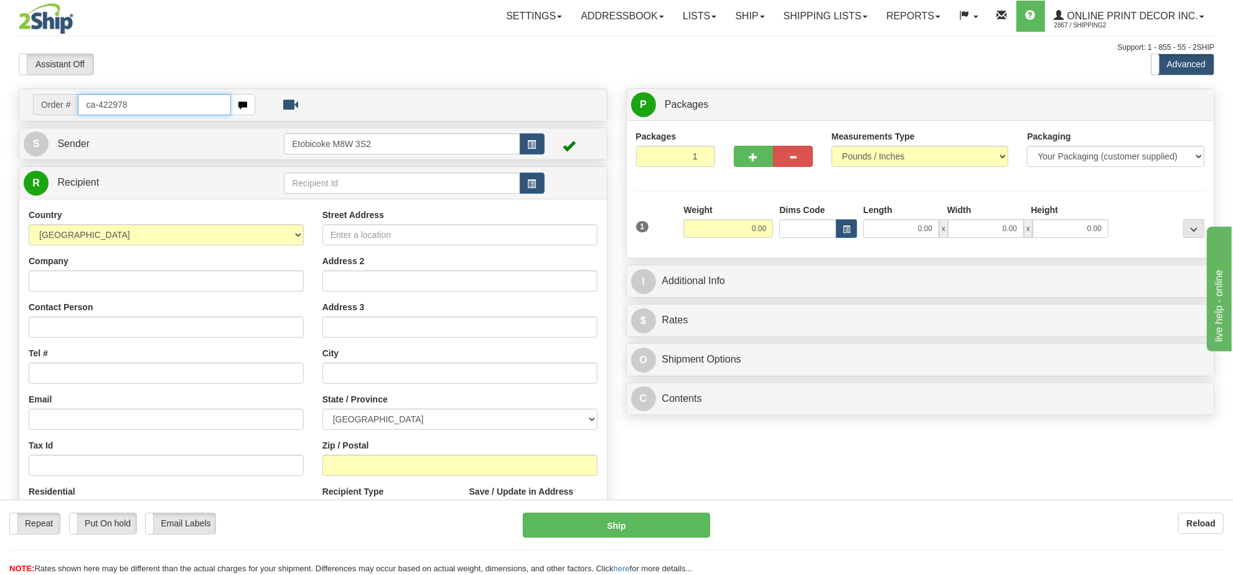
type input "ca-422978"
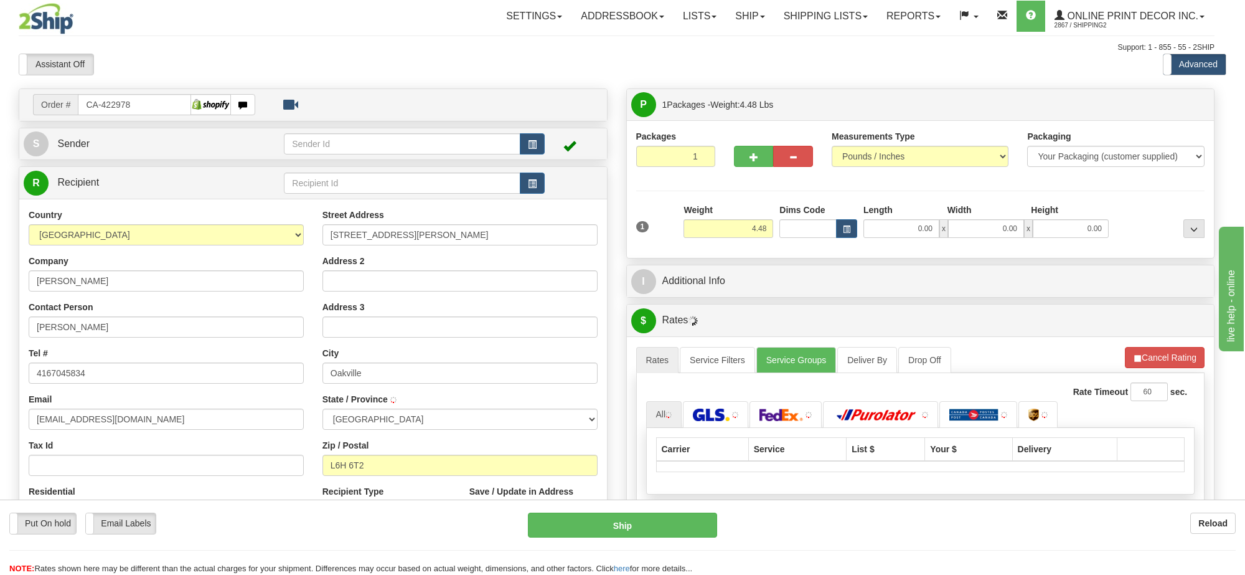
type input "OAKVILLE"
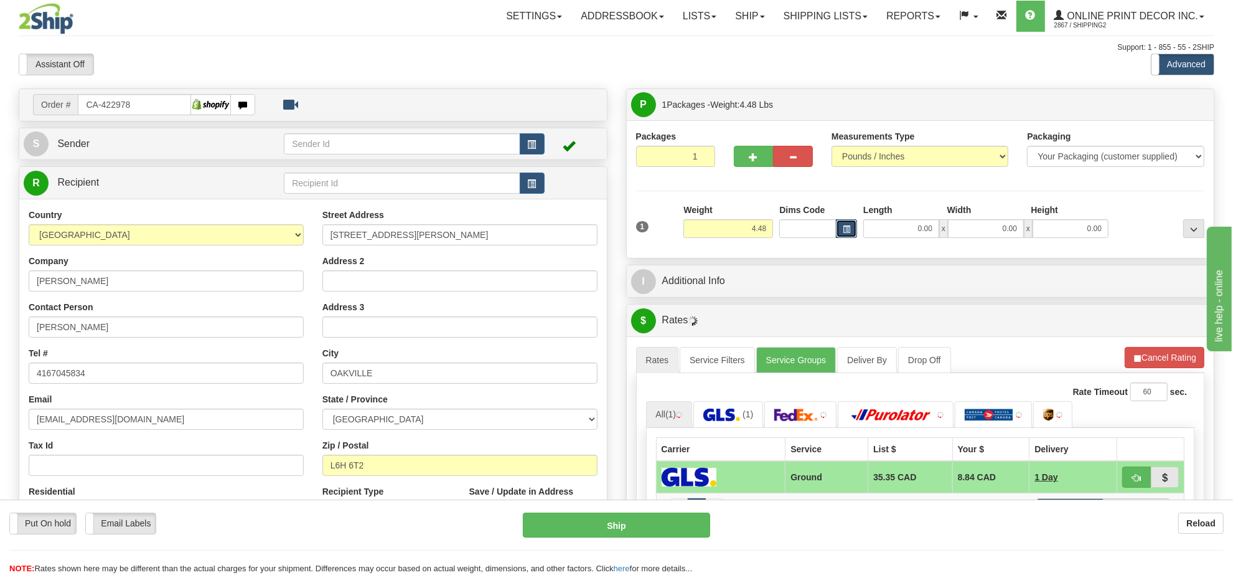
click at [840, 228] on button "button" at bounding box center [846, 228] width 21 height 19
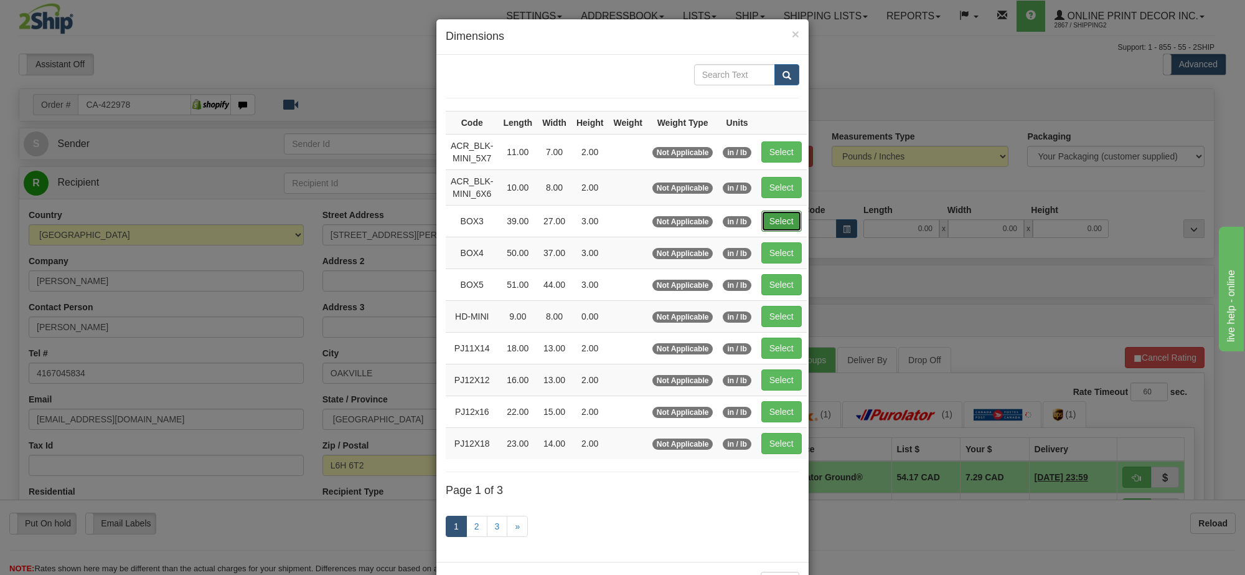
click at [788, 222] on button "Select" at bounding box center [781, 220] width 40 height 21
type input "BOX3"
type input "39.00"
type input "27.00"
type input "3.00"
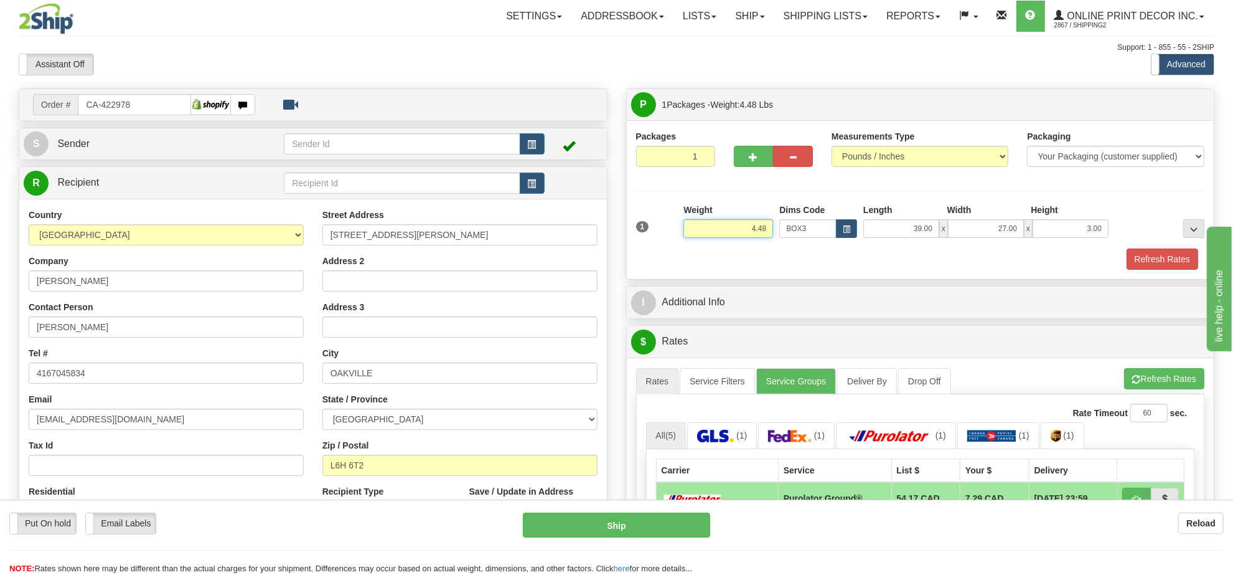
drag, startPoint x: 771, startPoint y: 223, endPoint x: 642, endPoint y: 241, distance: 129.5
click at [642, 241] on div "1 Weight 4.48 Dims Code BOX3" at bounding box center [920, 226] width 575 height 44
type input "7.98"
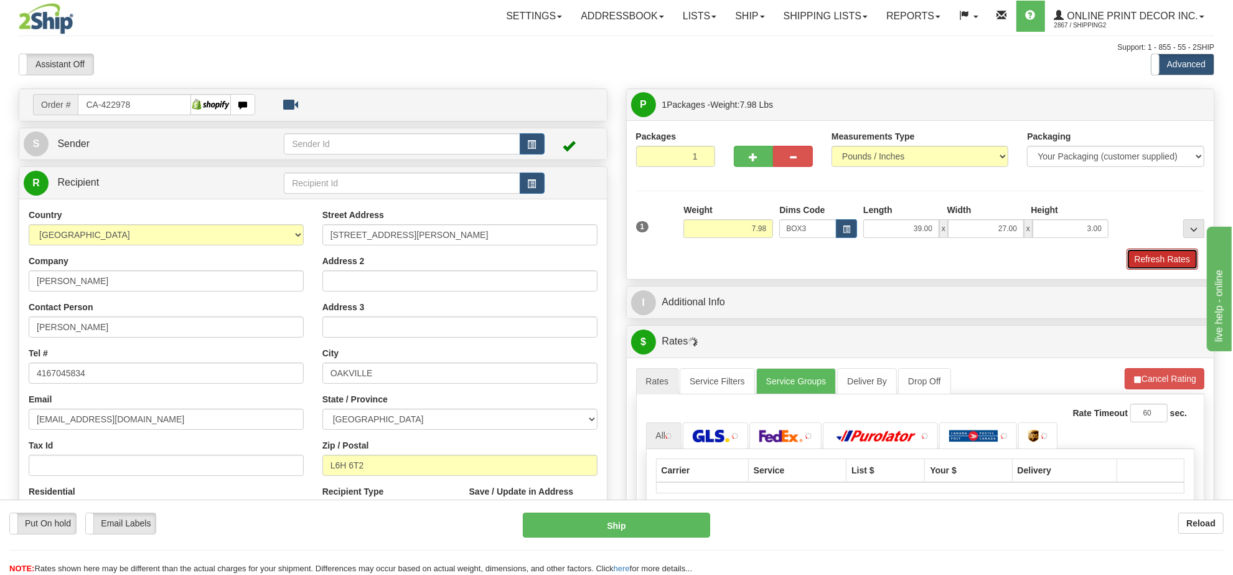
click at [1146, 262] on button "Refresh Rates" at bounding box center [1163, 258] width 72 height 21
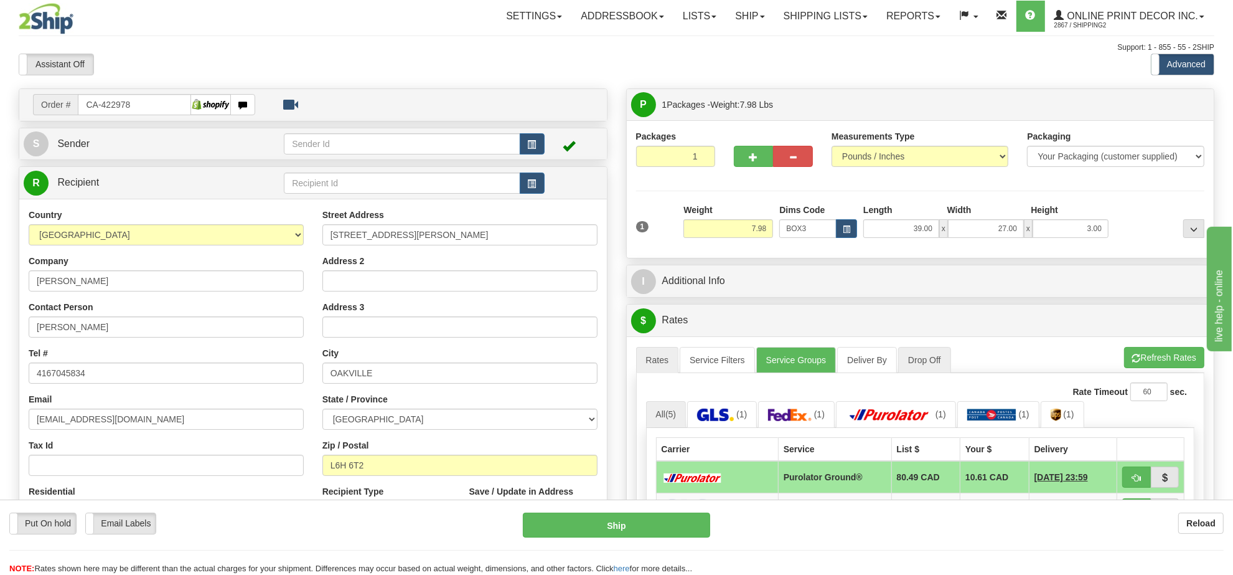
scroll to position [78, 0]
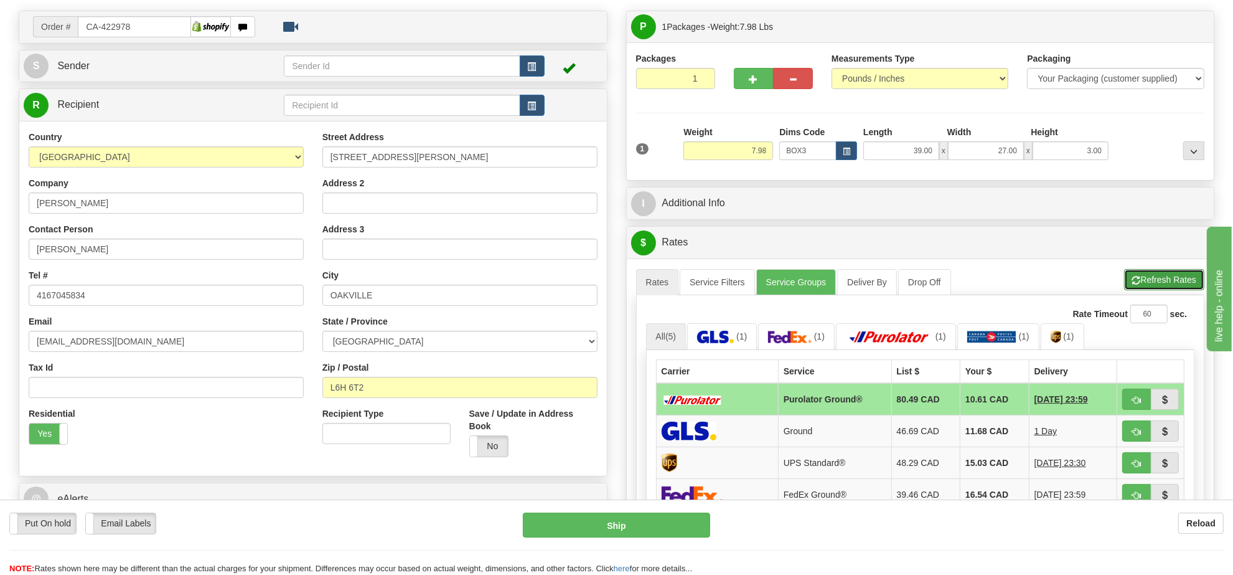
click at [1146, 281] on button "Refresh Rates" at bounding box center [1164, 279] width 80 height 21
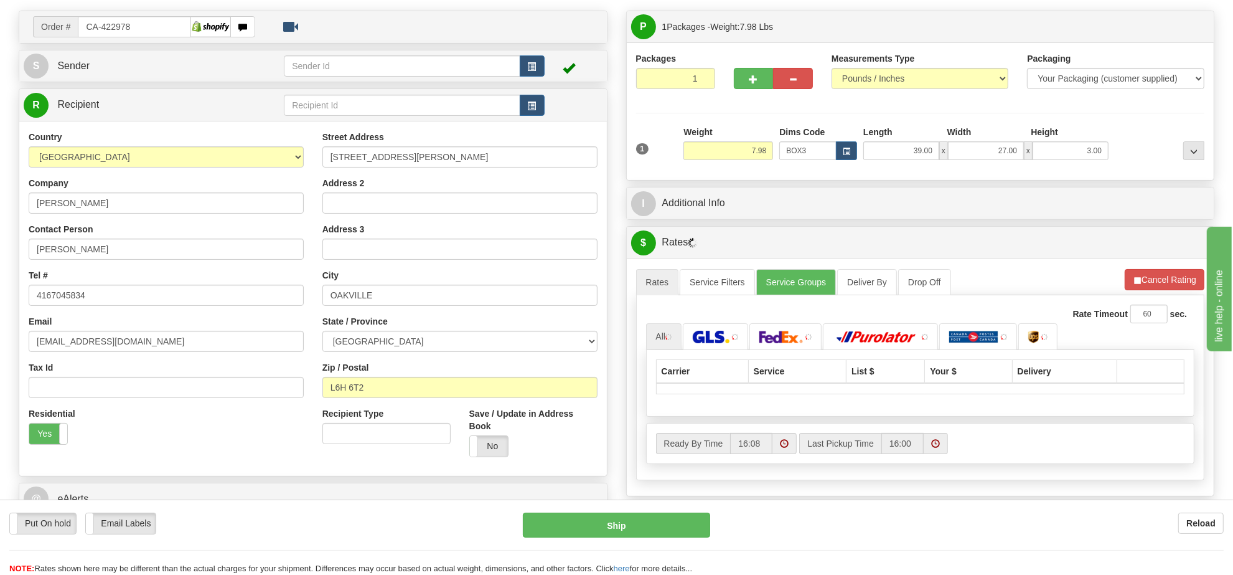
scroll to position [233, 0]
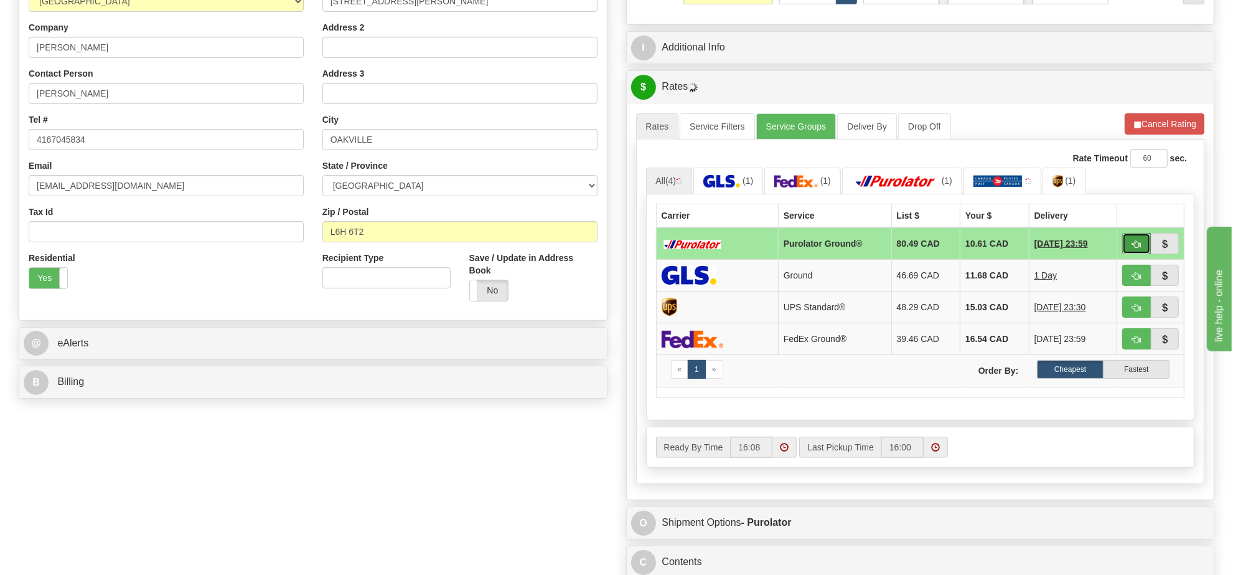
click at [1134, 248] on span "button" at bounding box center [1136, 244] width 9 height 8
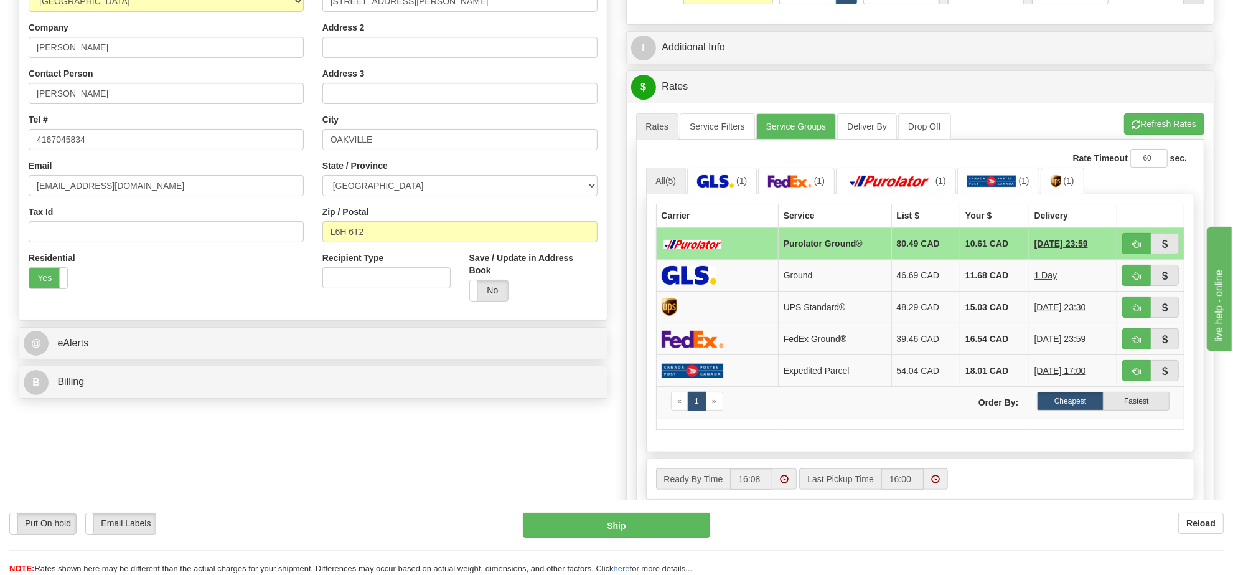
click at [1135, 187] on ul "All (5) (1) (1) (1) (1) (1)" at bounding box center [920, 180] width 549 height 27
click at [1132, 247] on button "button" at bounding box center [1136, 243] width 29 height 21
type input "260"
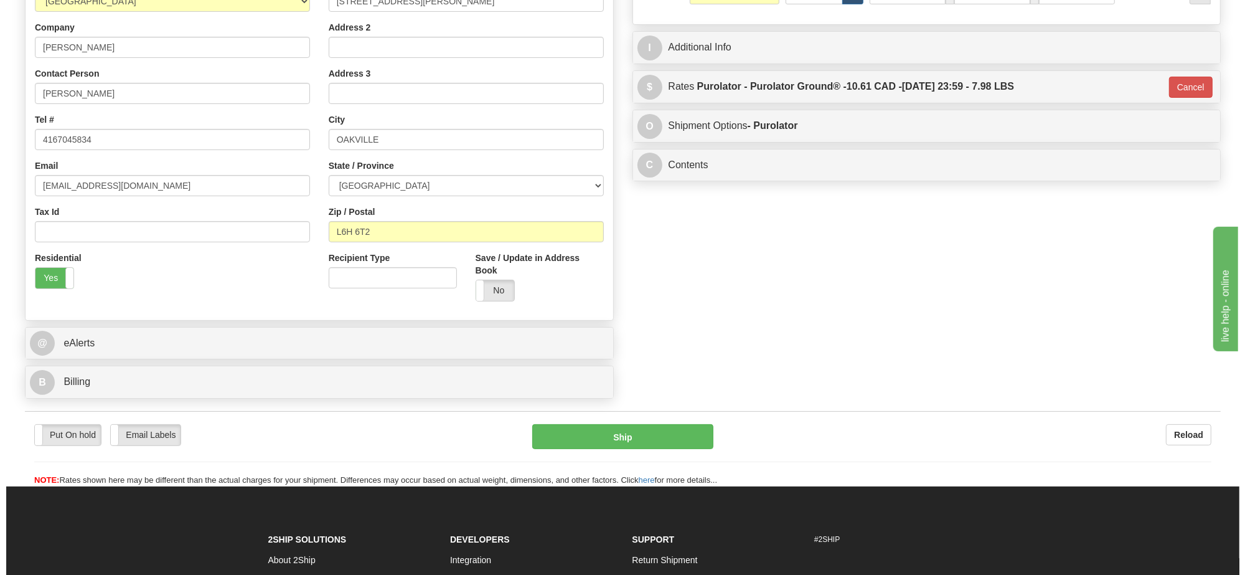
scroll to position [0, 0]
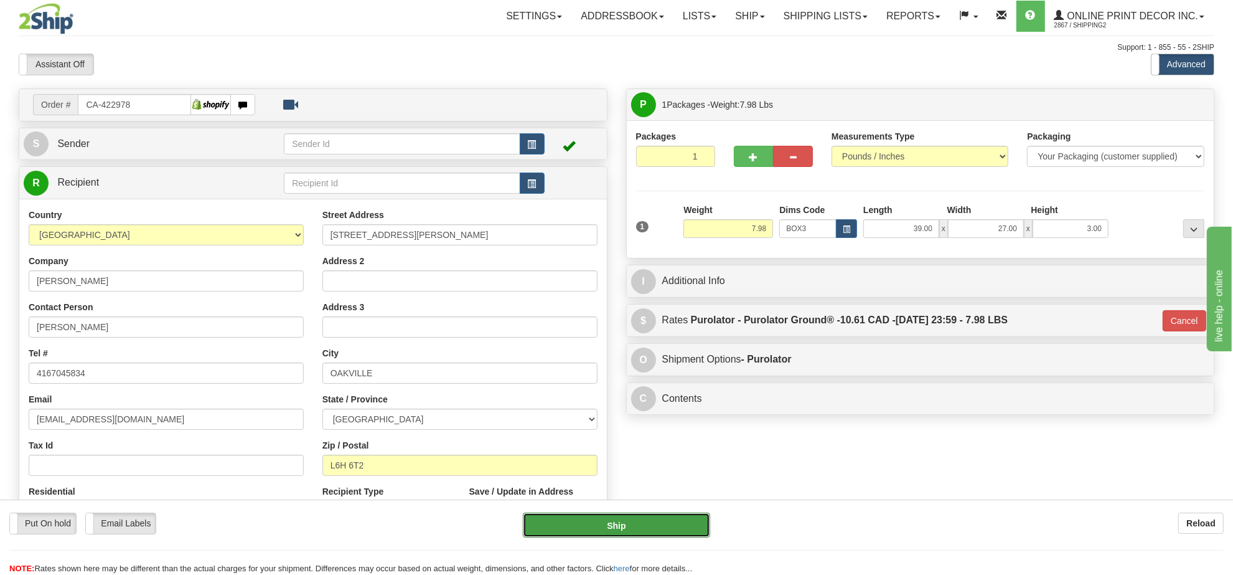
click at [648, 525] on button "Ship" at bounding box center [616, 524] width 187 height 25
